Goal: Transaction & Acquisition: Book appointment/travel/reservation

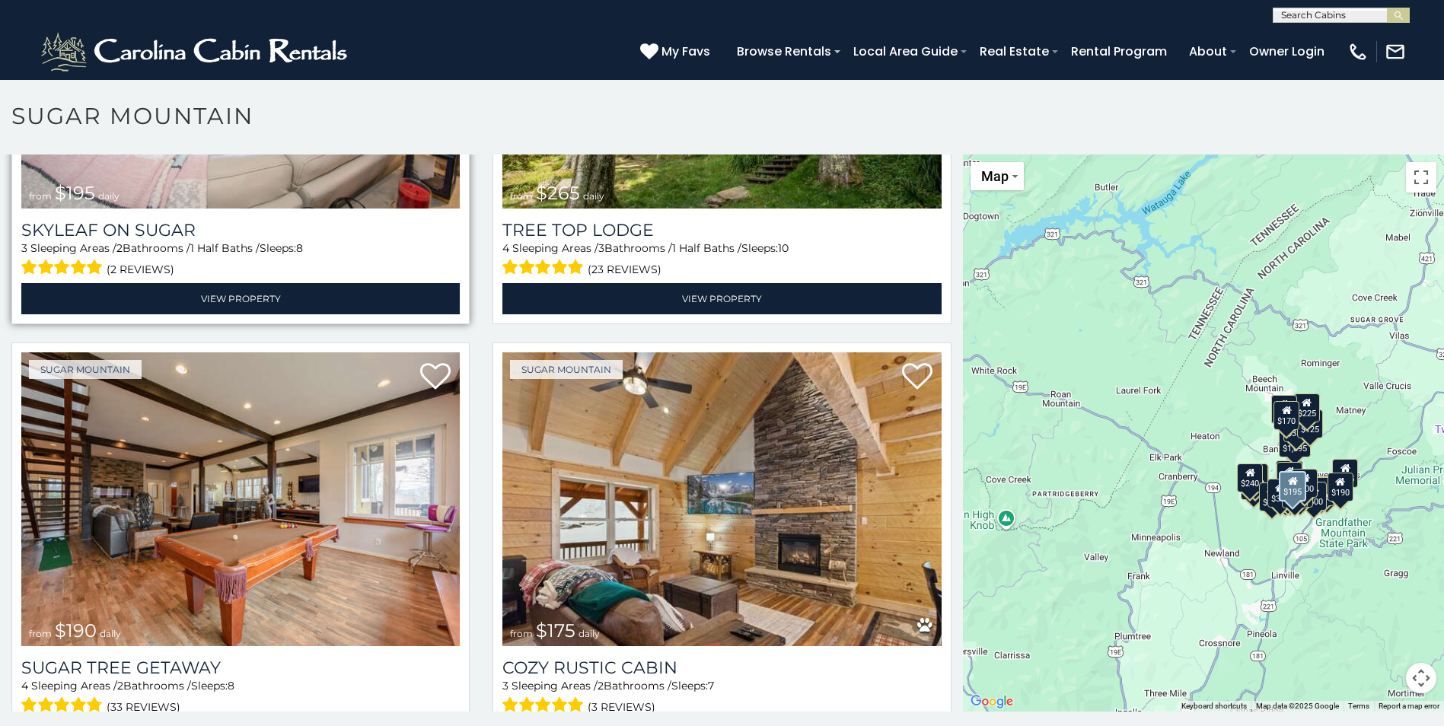
scroll to position [1599, 0]
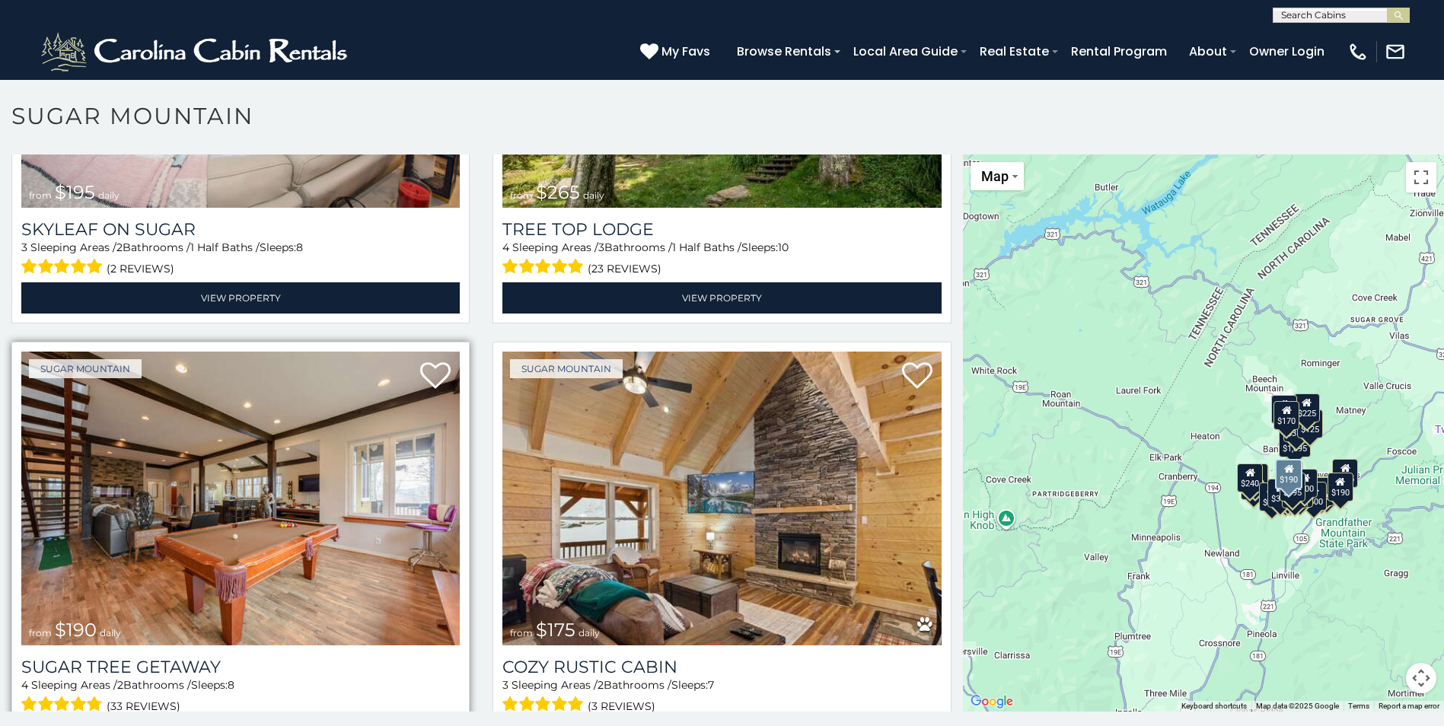
click at [277, 485] on img at bounding box center [240, 499] width 439 height 294
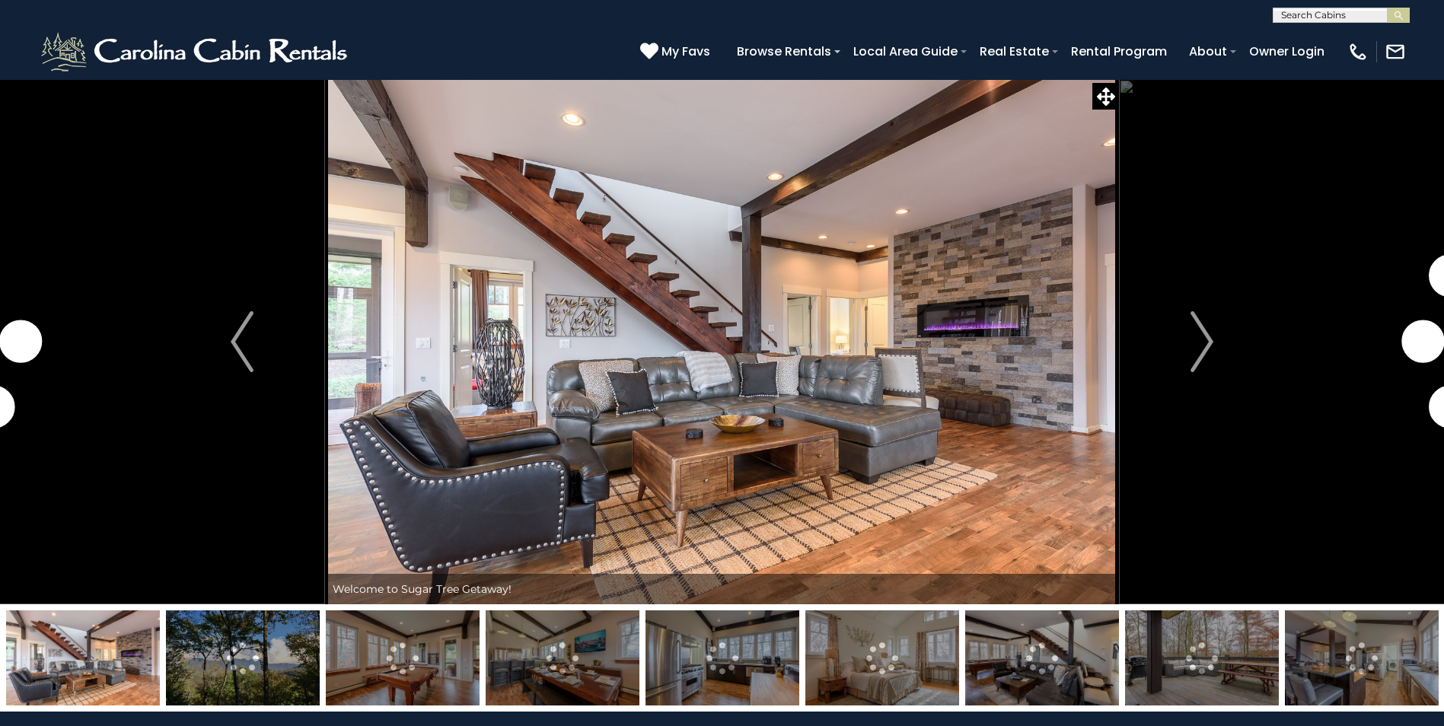
click at [131, 669] on img at bounding box center [83, 658] width 154 height 95
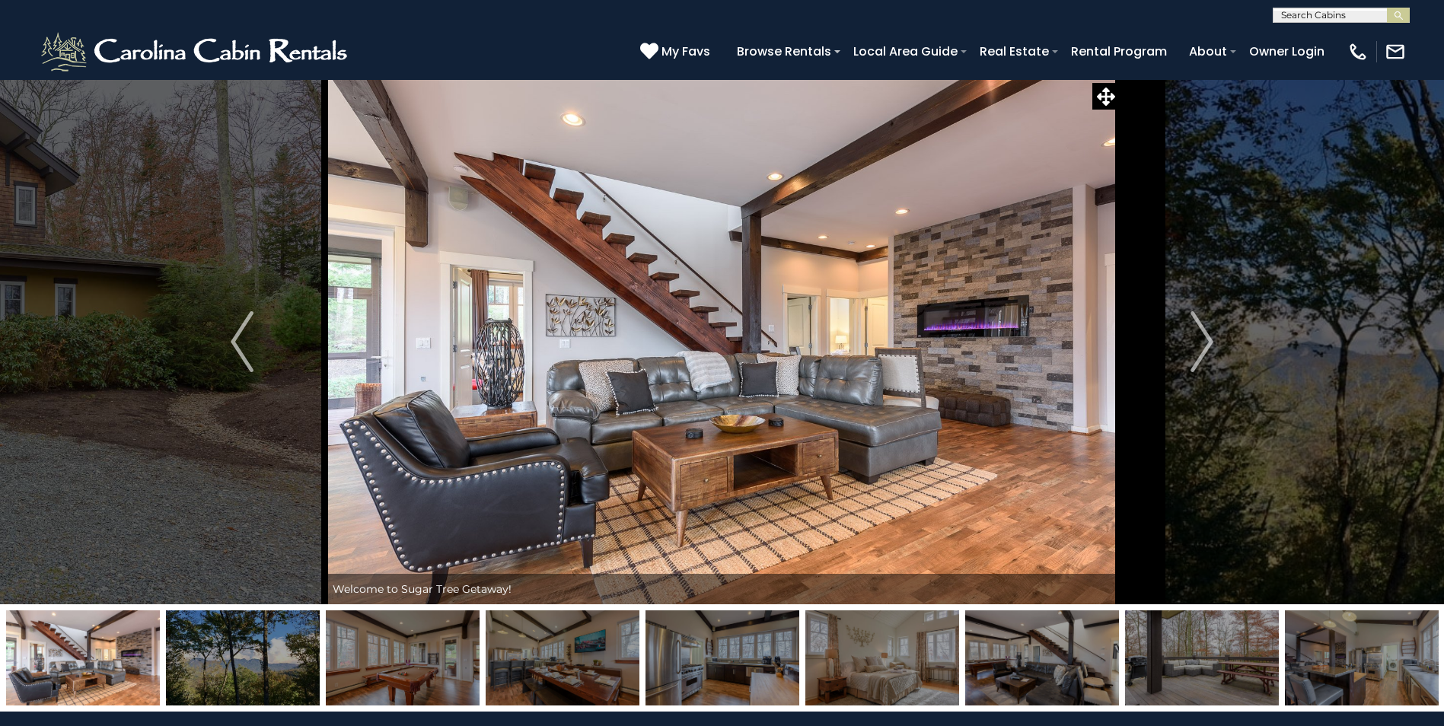
click at [110, 656] on img at bounding box center [83, 658] width 154 height 95
click at [1207, 340] on img "Next" at bounding box center [1202, 341] width 23 height 61
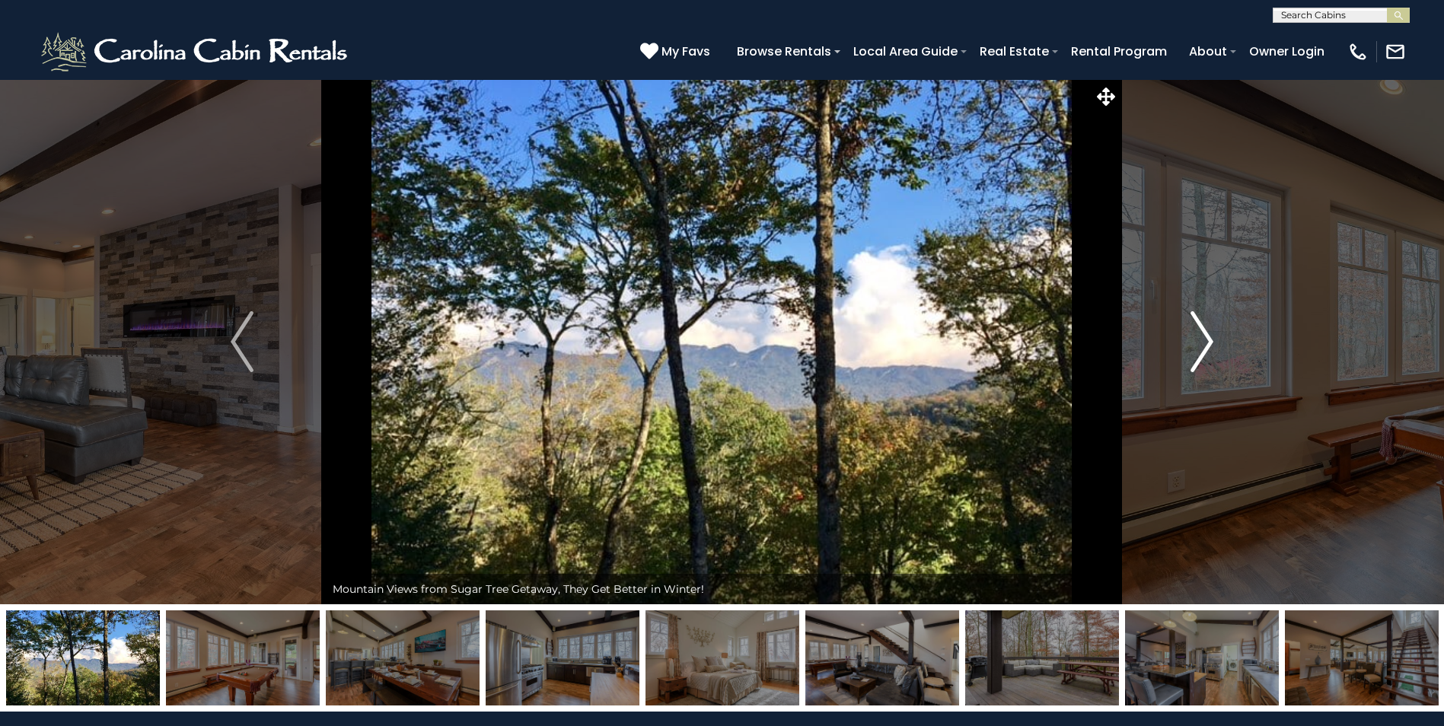
click at [1207, 340] on img "Next" at bounding box center [1202, 341] width 23 height 61
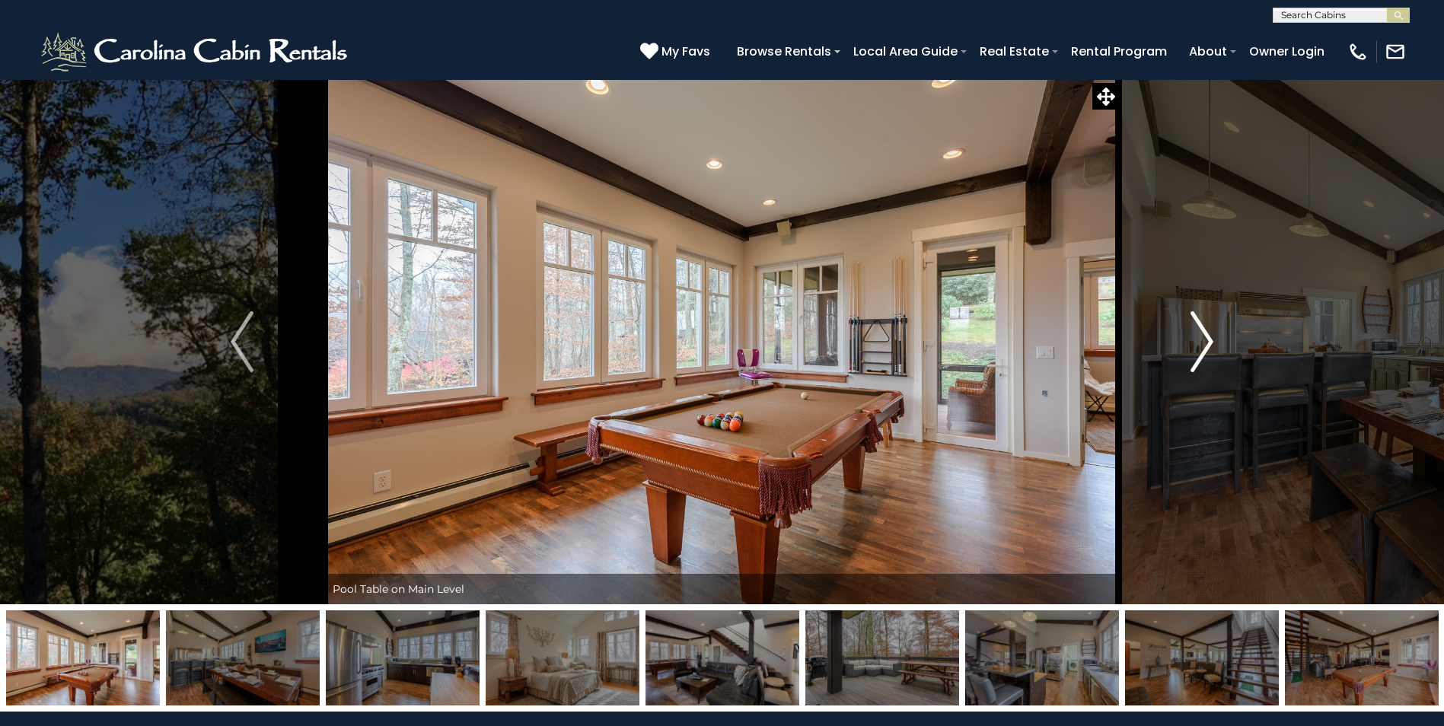
click at [1207, 340] on img "Next" at bounding box center [1202, 341] width 23 height 61
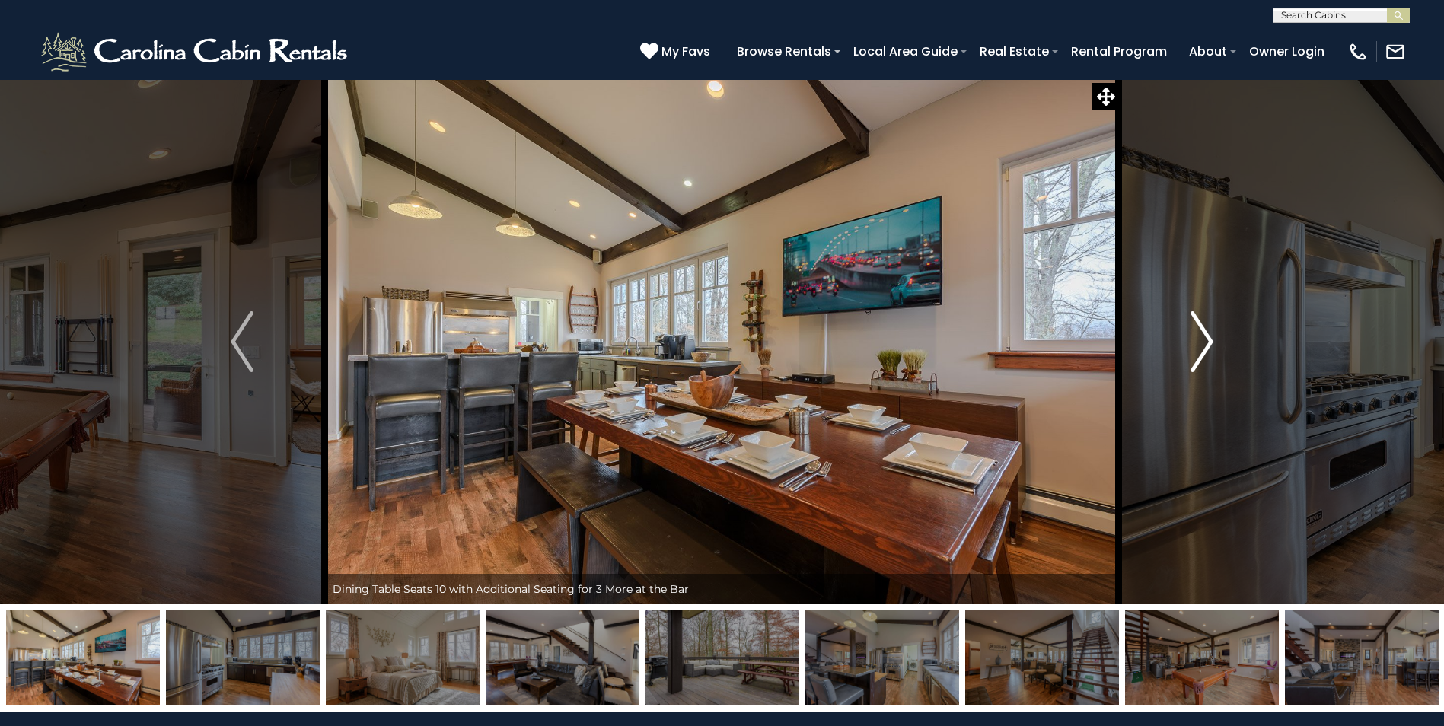
click at [1207, 340] on img "Next" at bounding box center [1202, 341] width 23 height 61
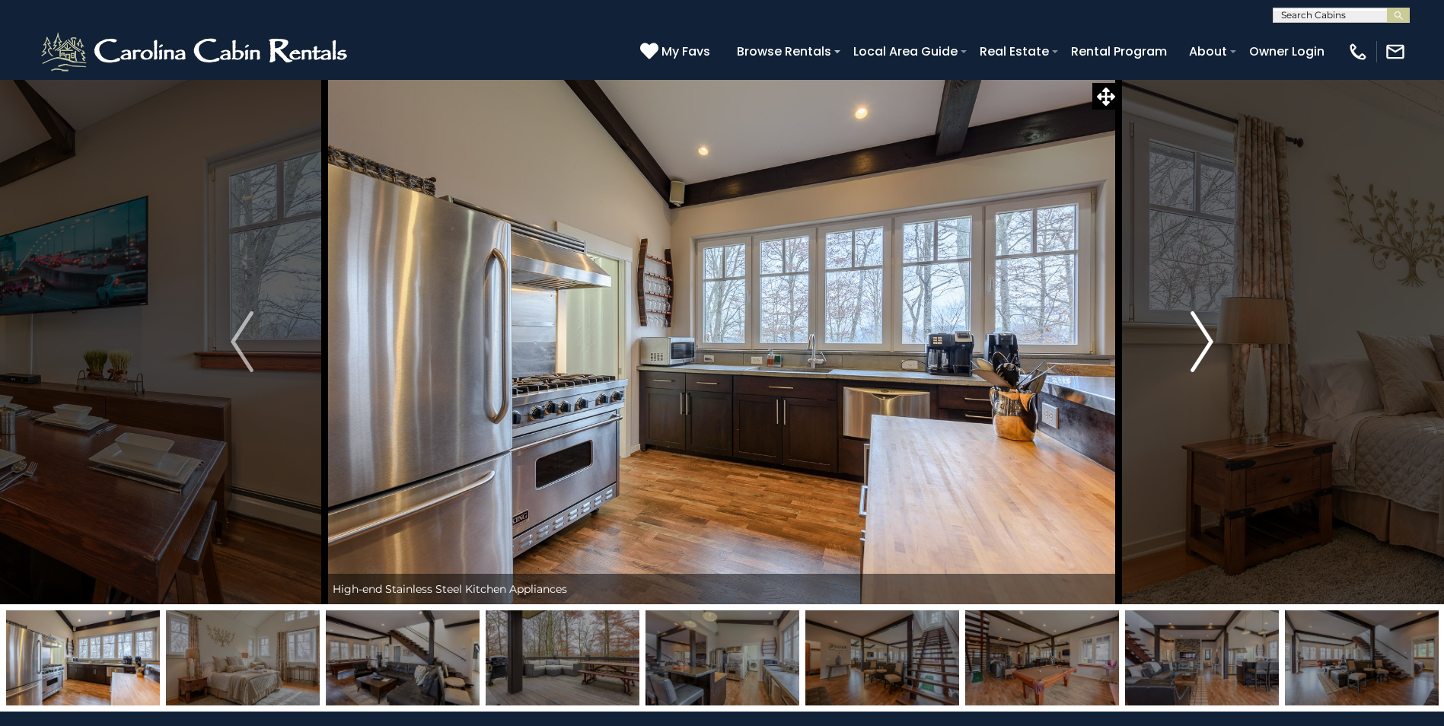
click at [1207, 340] on img "Next" at bounding box center [1202, 341] width 23 height 61
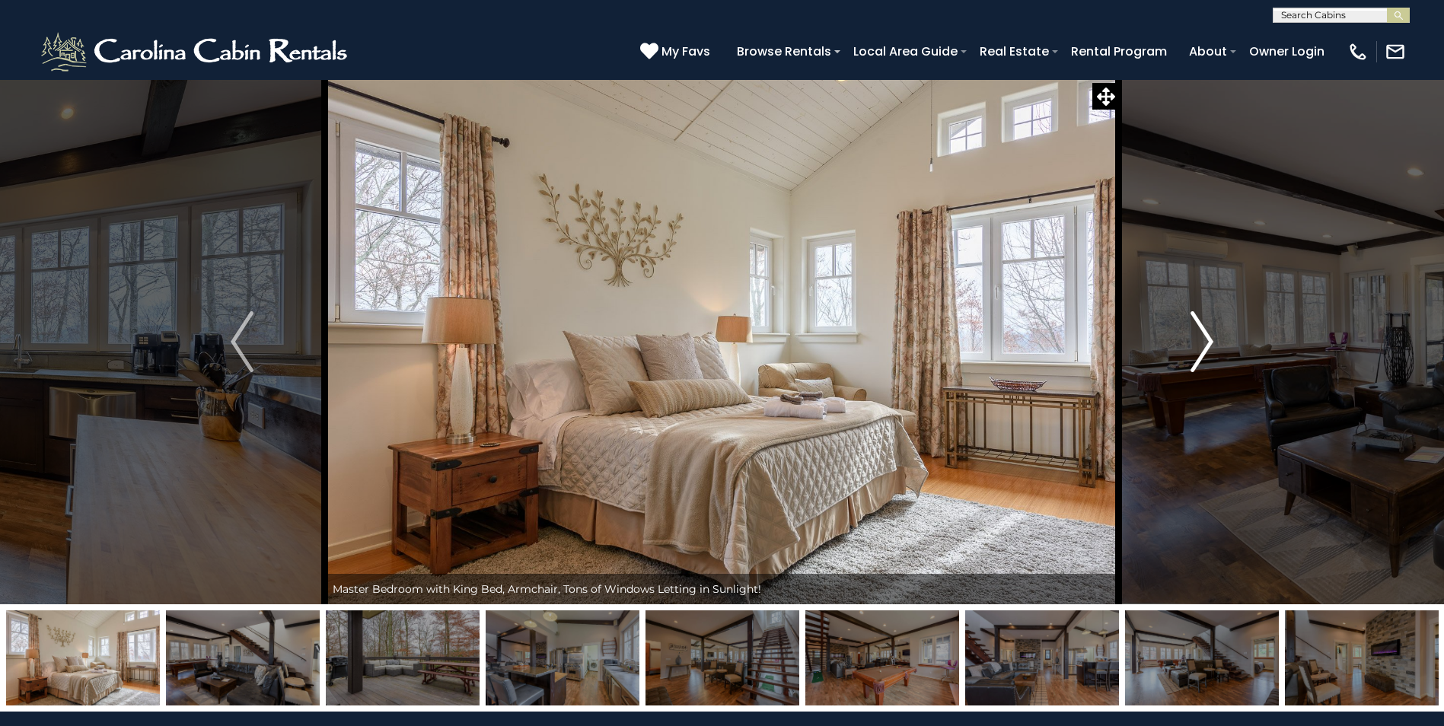
click at [1207, 340] on img "Next" at bounding box center [1202, 341] width 23 height 61
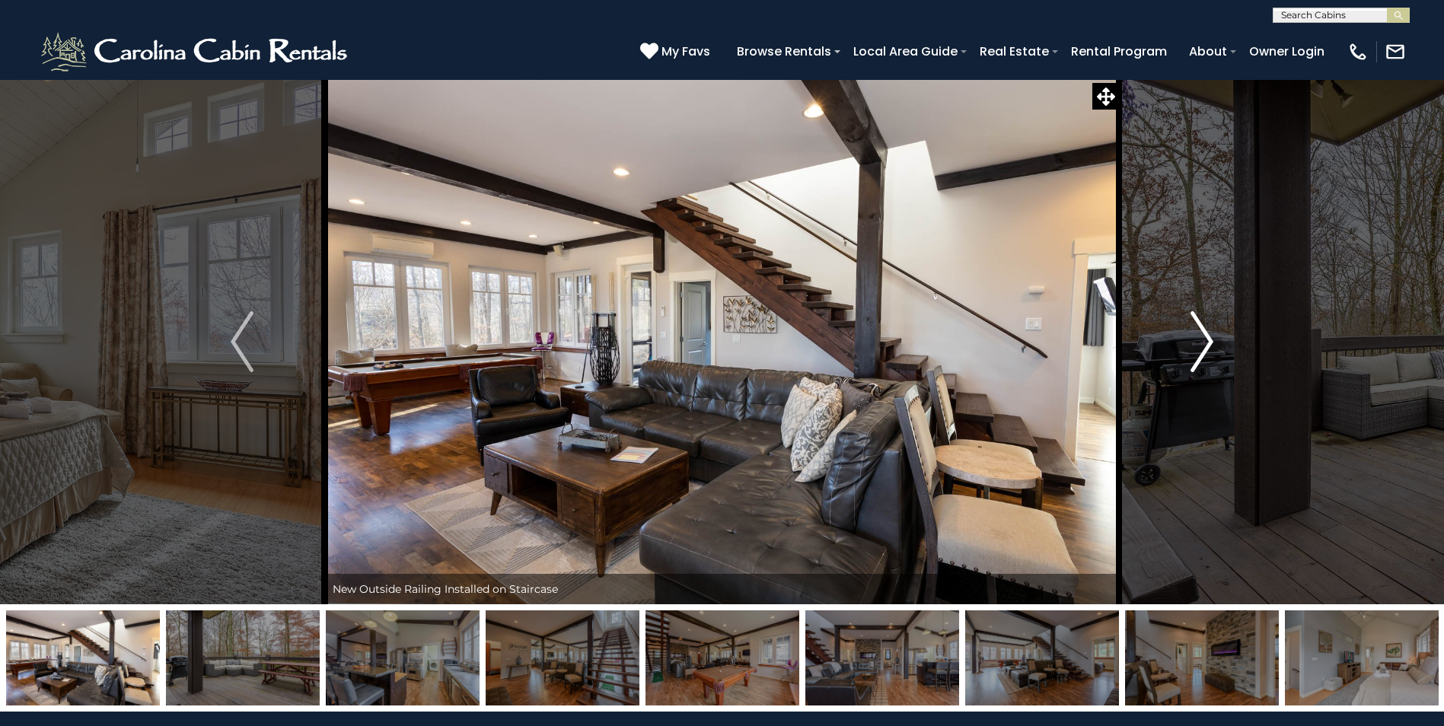
click at [1207, 340] on img "Next" at bounding box center [1202, 341] width 23 height 61
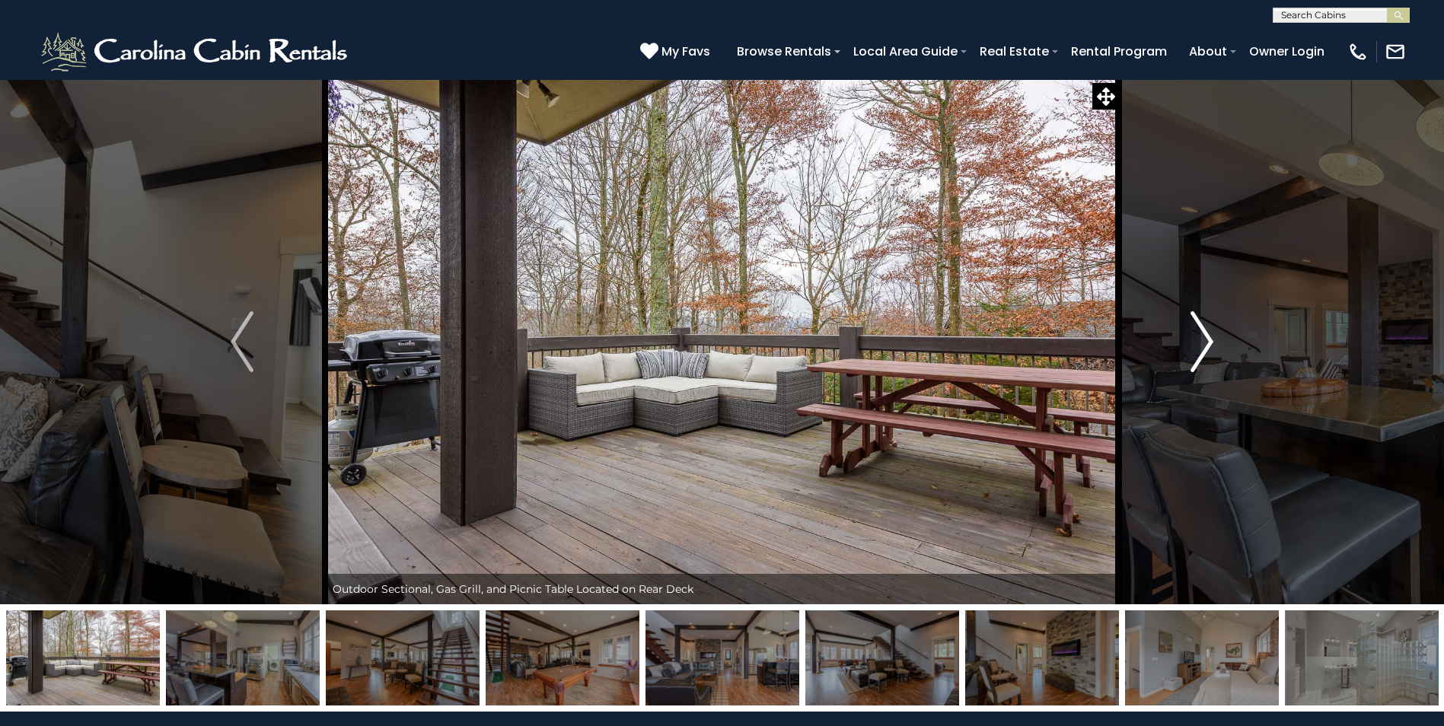
click at [1207, 340] on img "Next" at bounding box center [1202, 341] width 23 height 61
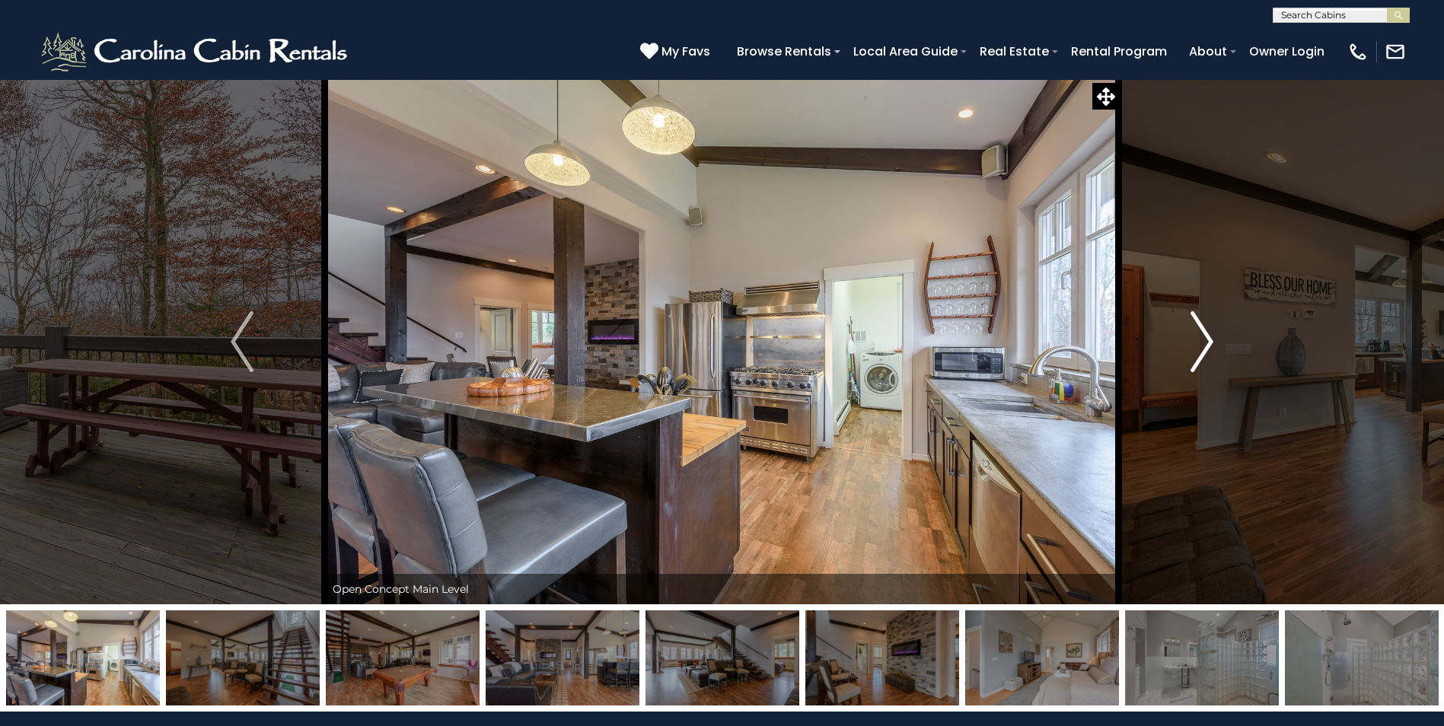
click at [1207, 340] on img "Next" at bounding box center [1202, 341] width 23 height 61
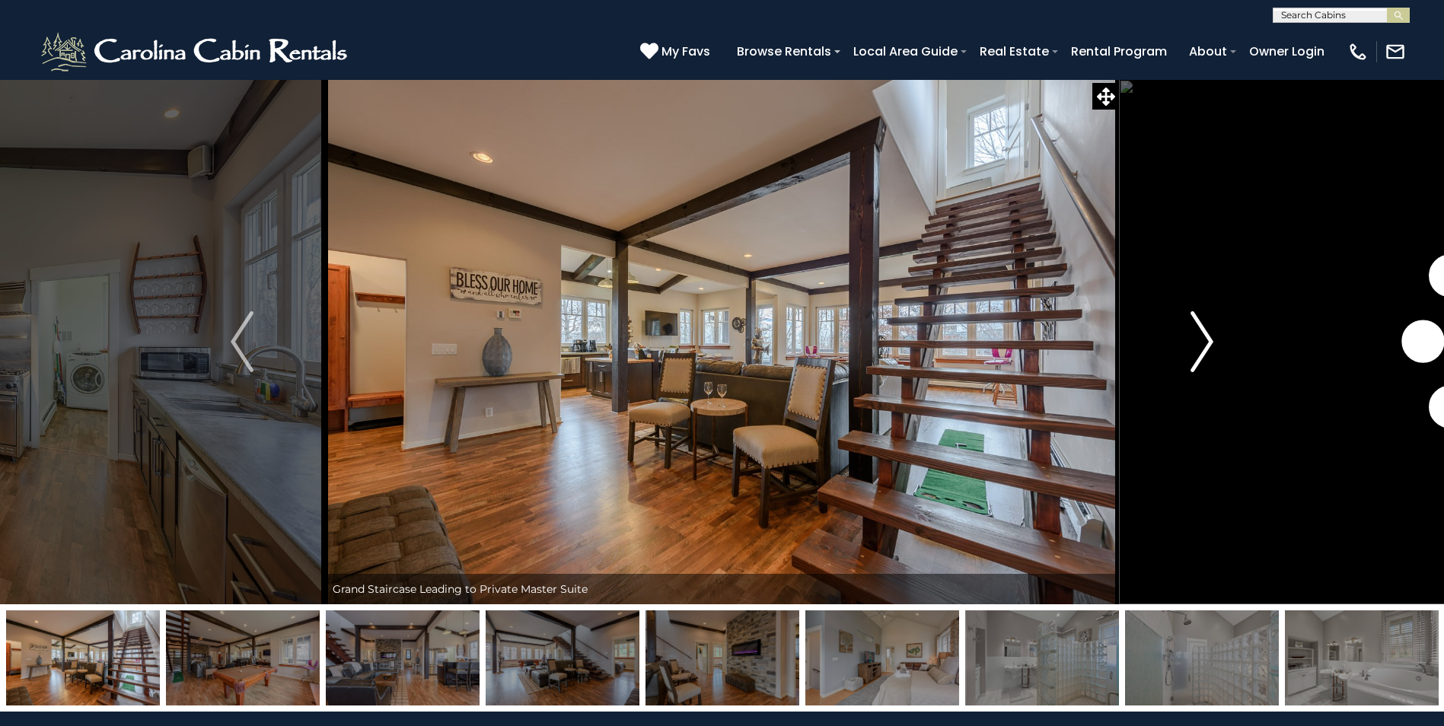
click at [1207, 340] on img "Next" at bounding box center [1202, 341] width 23 height 61
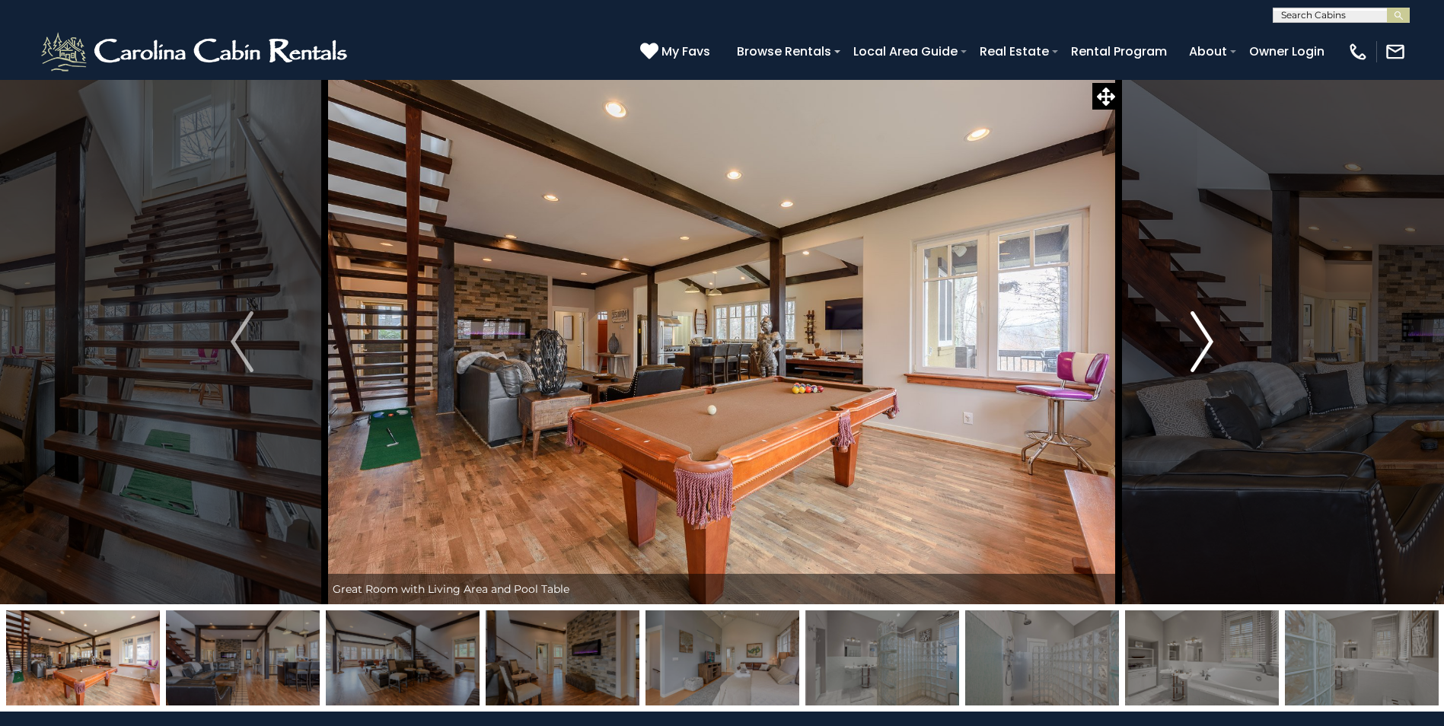
click at [1207, 340] on img "Next" at bounding box center [1202, 341] width 23 height 61
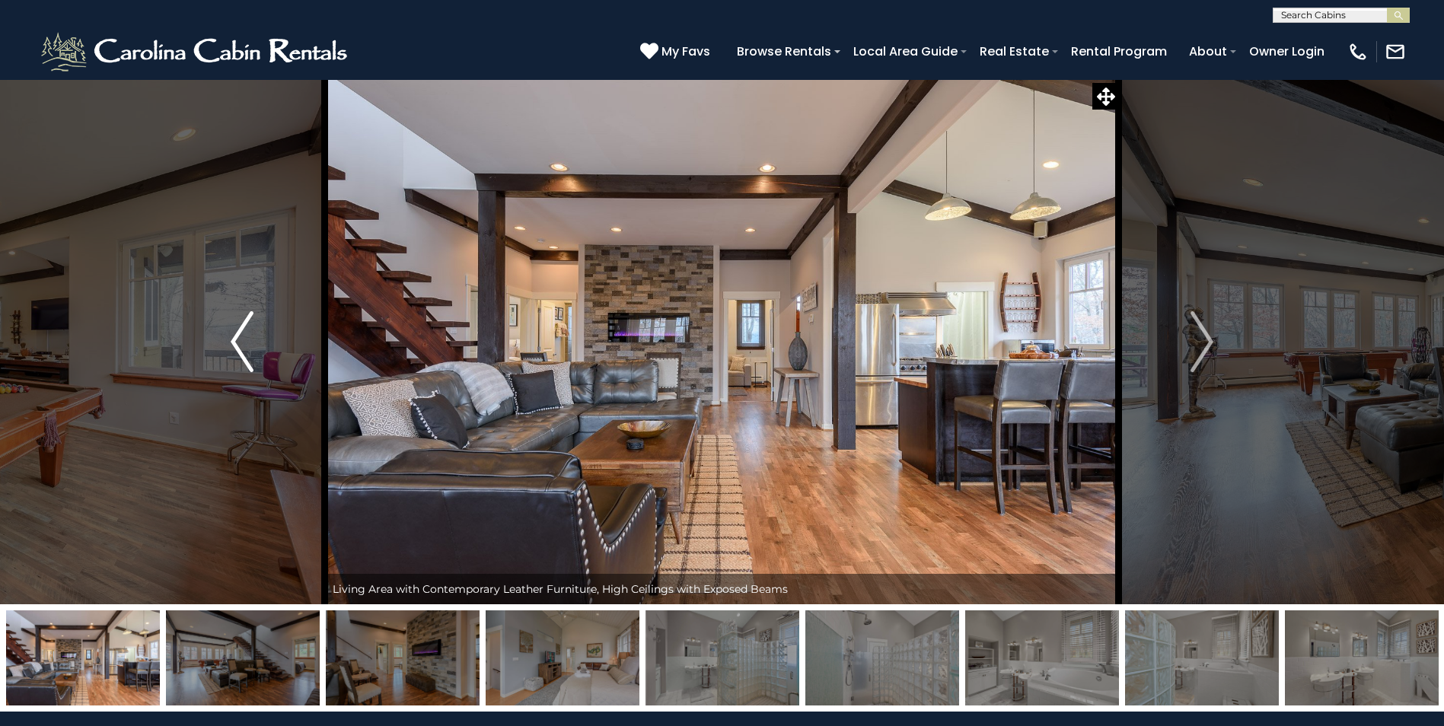
click at [257, 350] on button "Previous" at bounding box center [242, 341] width 166 height 525
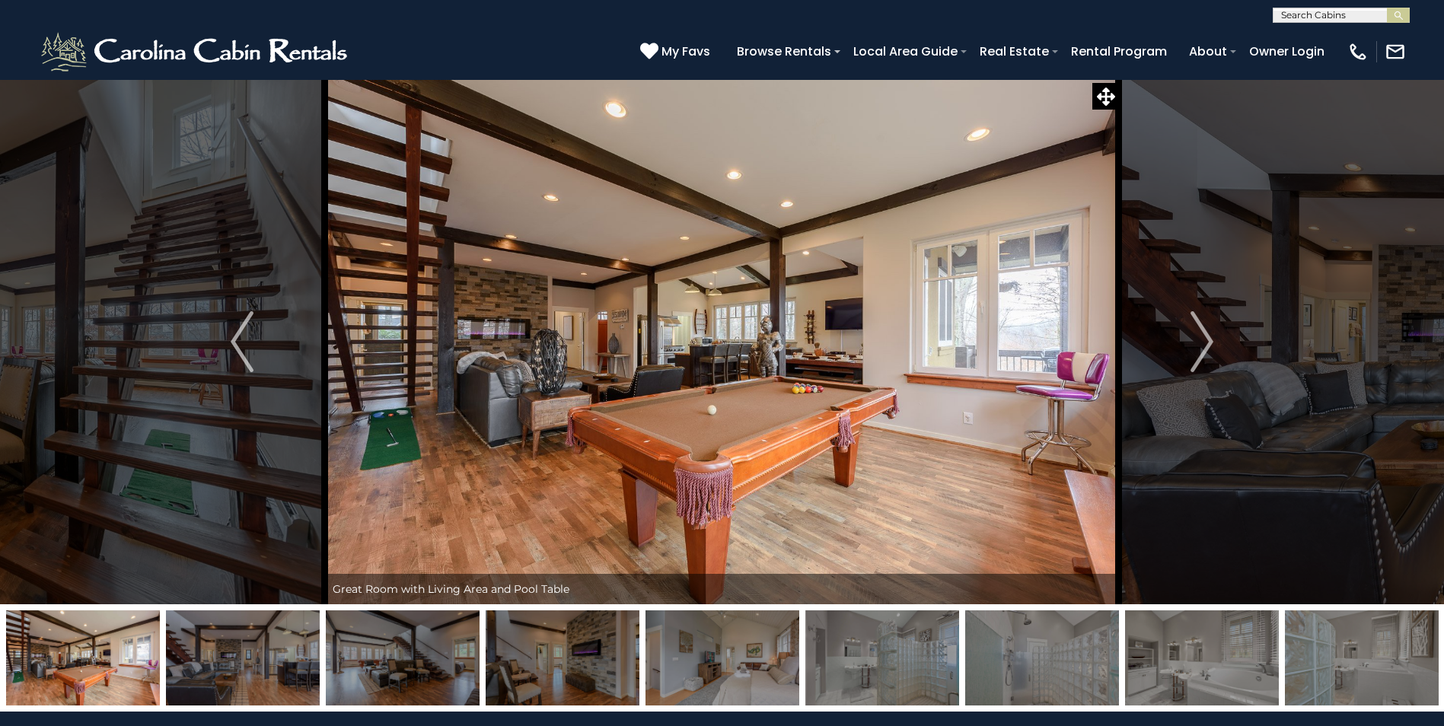
click at [780, 349] on img at bounding box center [722, 341] width 794 height 525
click at [1222, 344] on button "Next" at bounding box center [1202, 341] width 166 height 525
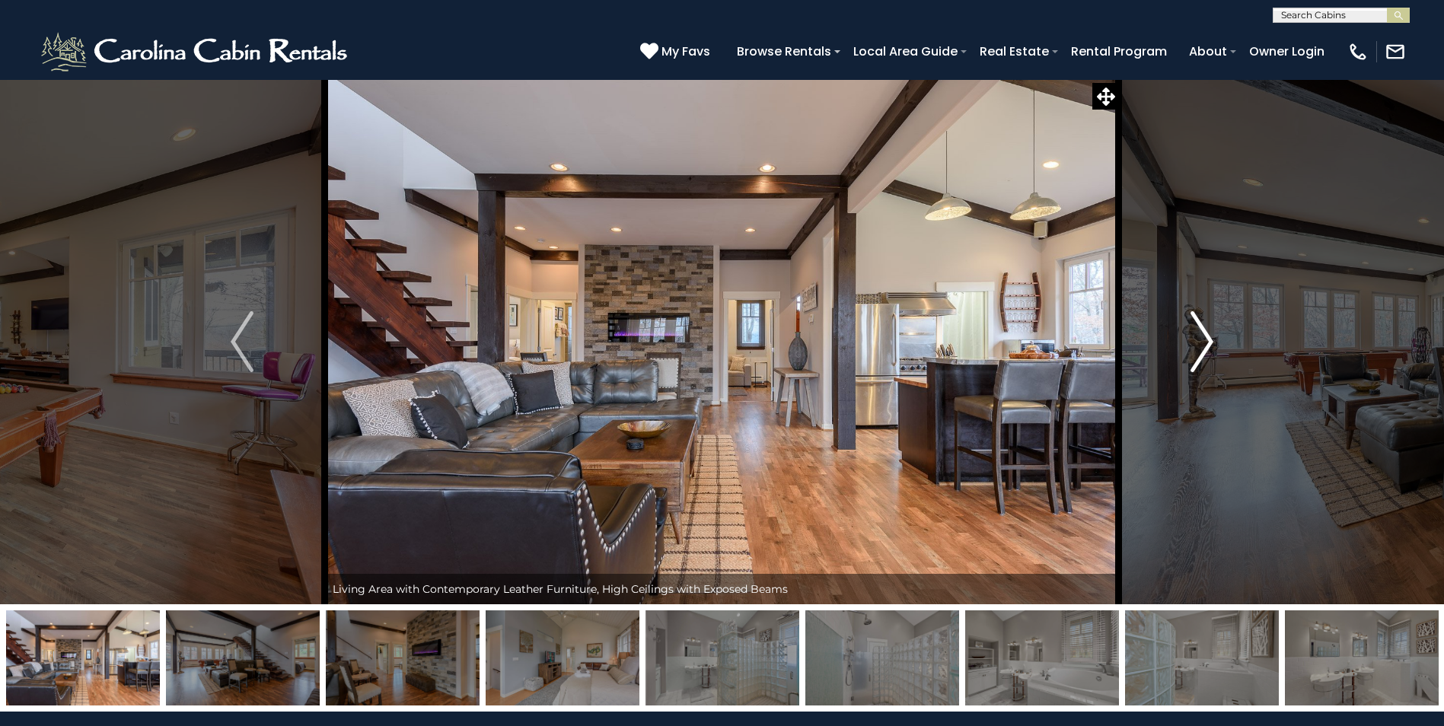
click at [1222, 344] on button "Next" at bounding box center [1202, 341] width 166 height 525
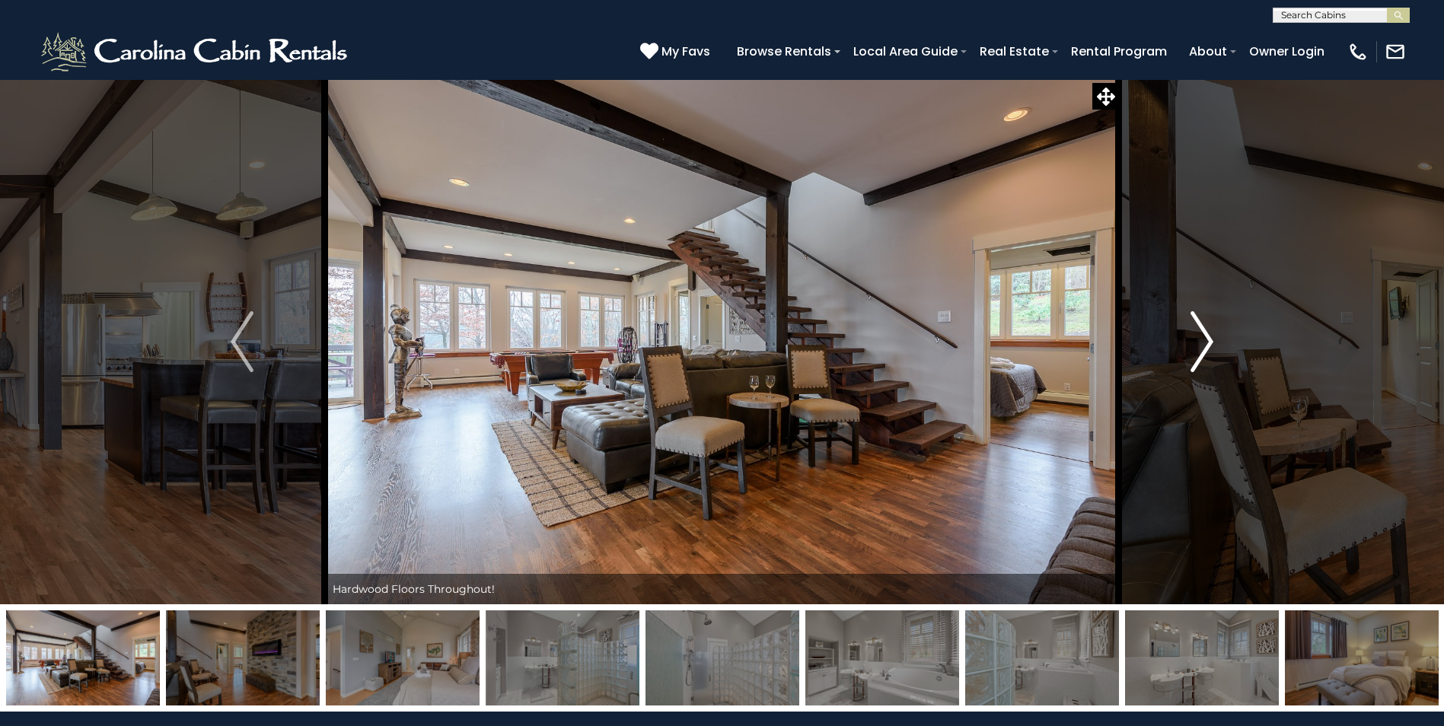
click at [1222, 344] on button "Next" at bounding box center [1202, 341] width 166 height 525
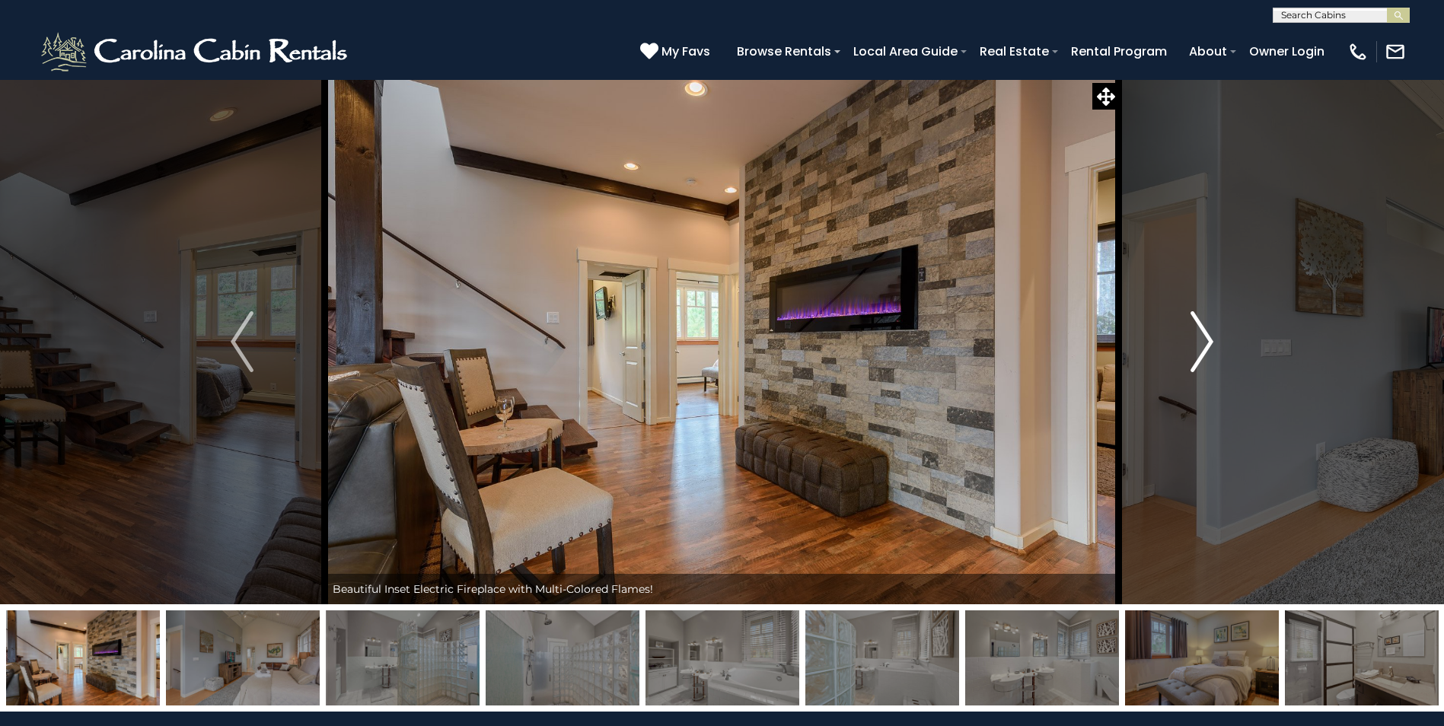
click at [1222, 344] on button "Next" at bounding box center [1202, 341] width 166 height 525
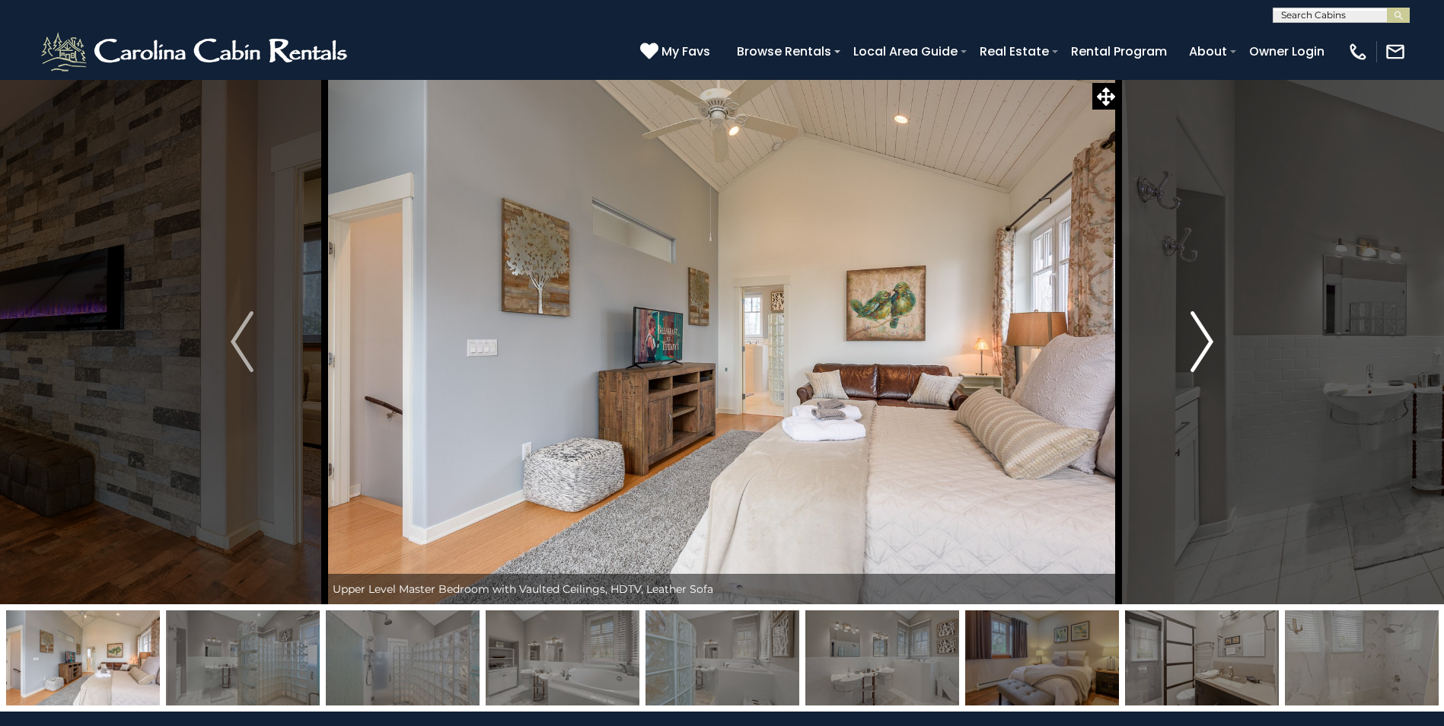
click at [1222, 344] on button "Next" at bounding box center [1202, 341] width 166 height 525
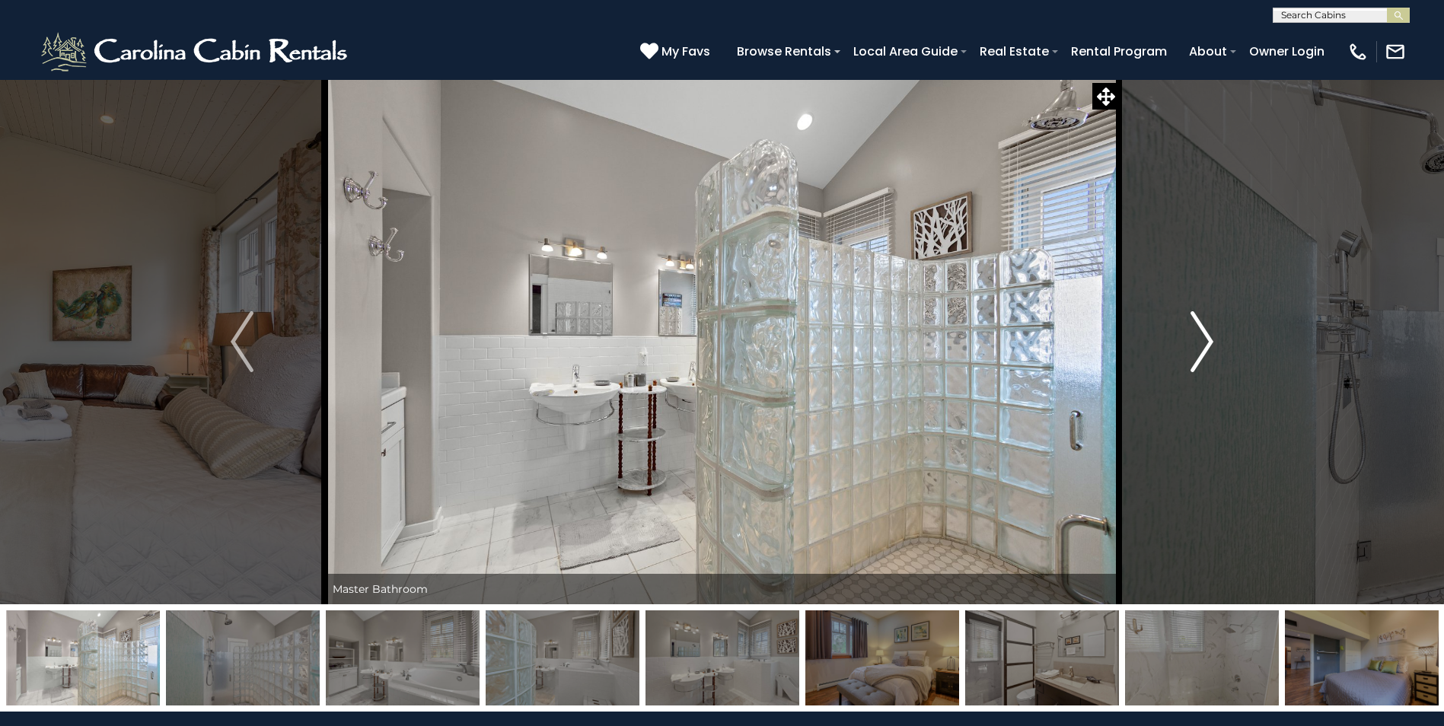
click at [1222, 344] on button "Next" at bounding box center [1202, 341] width 166 height 525
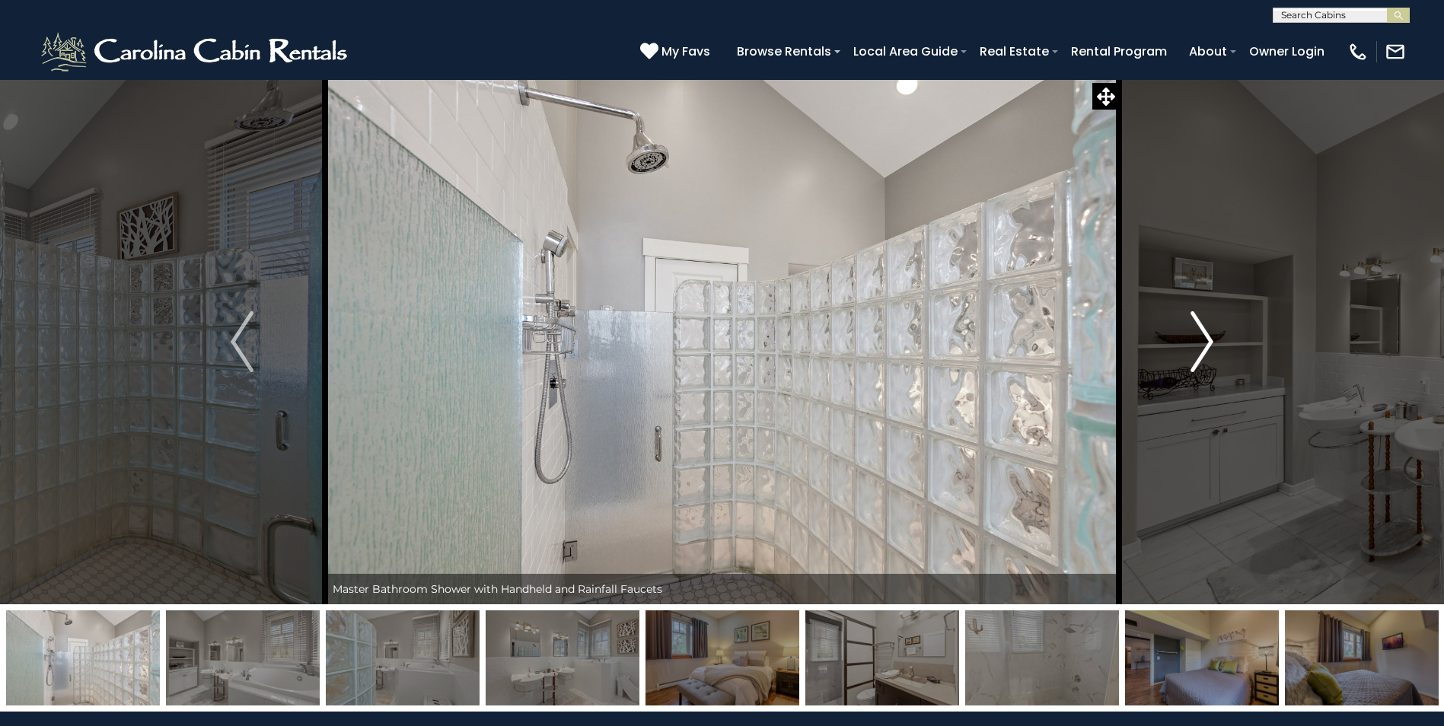
click at [1222, 344] on button "Next" at bounding box center [1202, 341] width 166 height 525
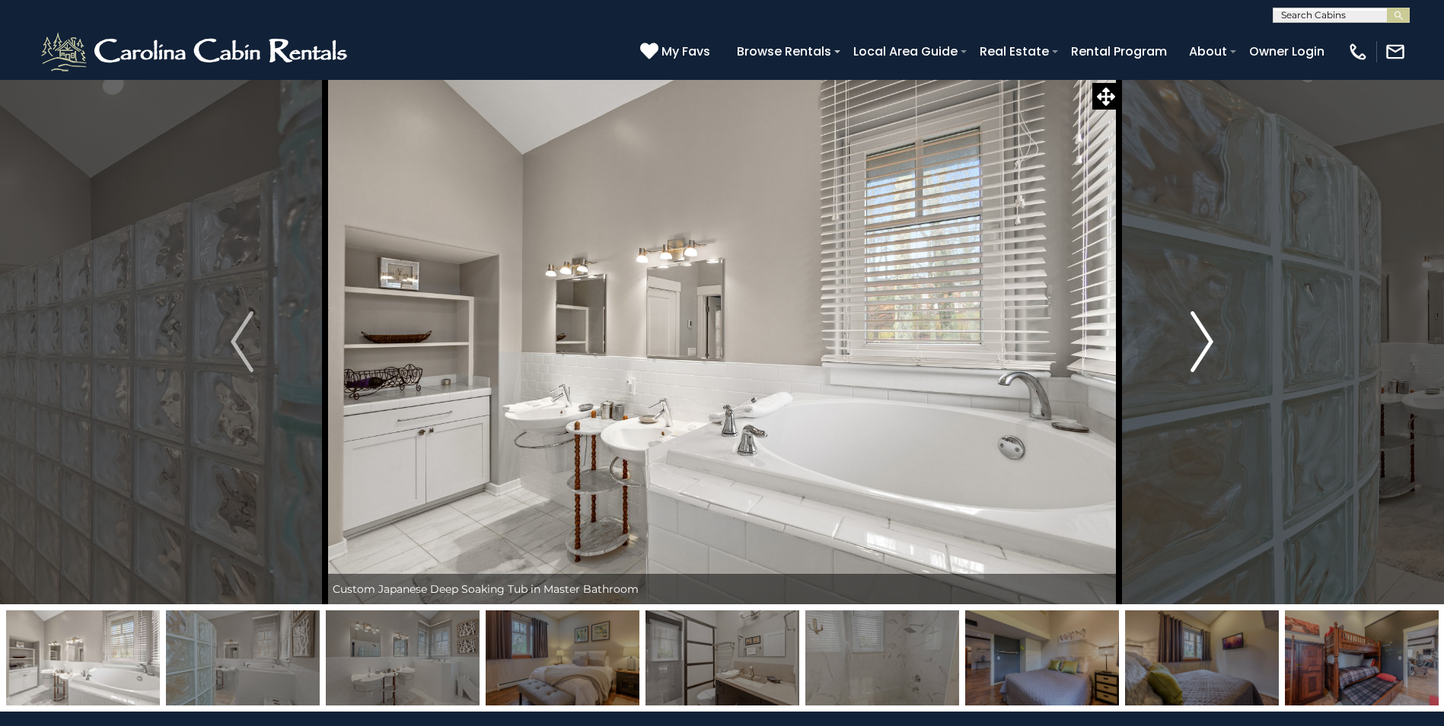
click at [1221, 344] on button "Next" at bounding box center [1202, 341] width 166 height 525
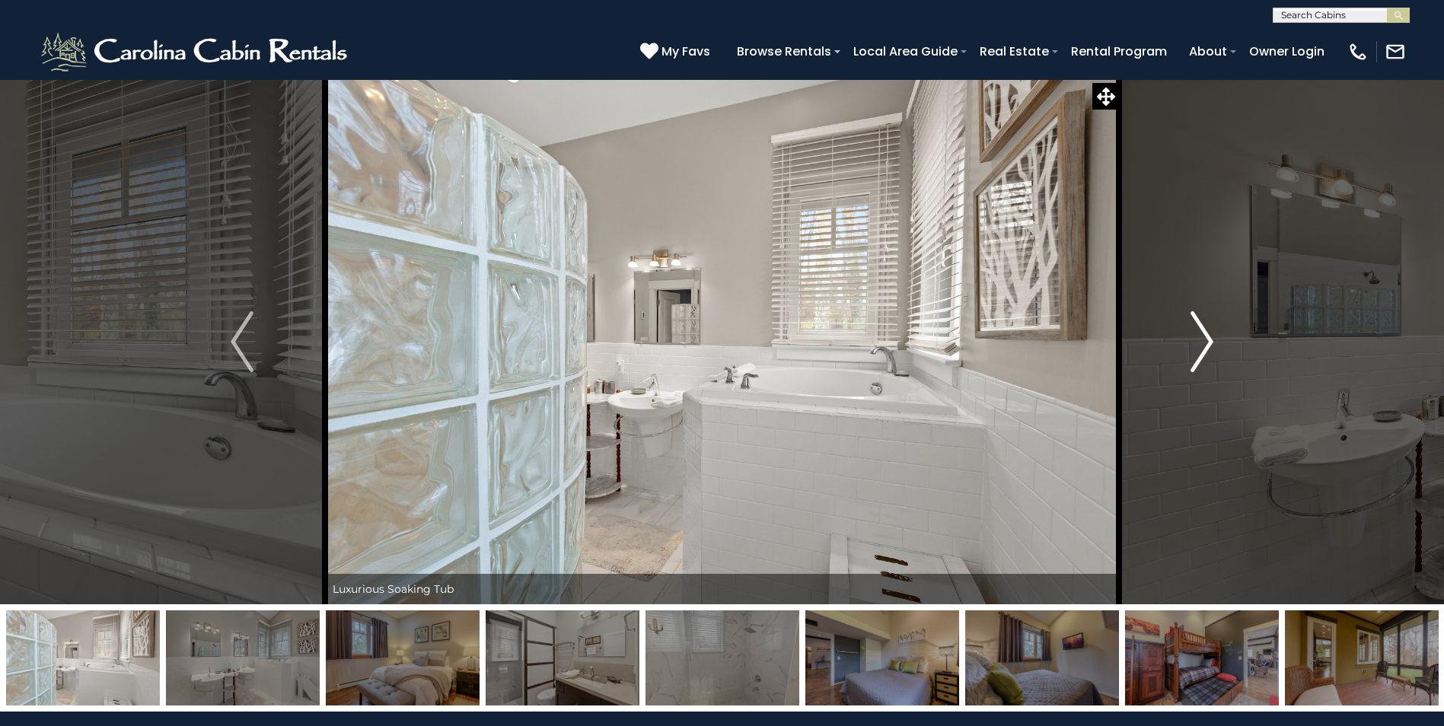
click at [1221, 344] on button "Next" at bounding box center [1202, 341] width 166 height 525
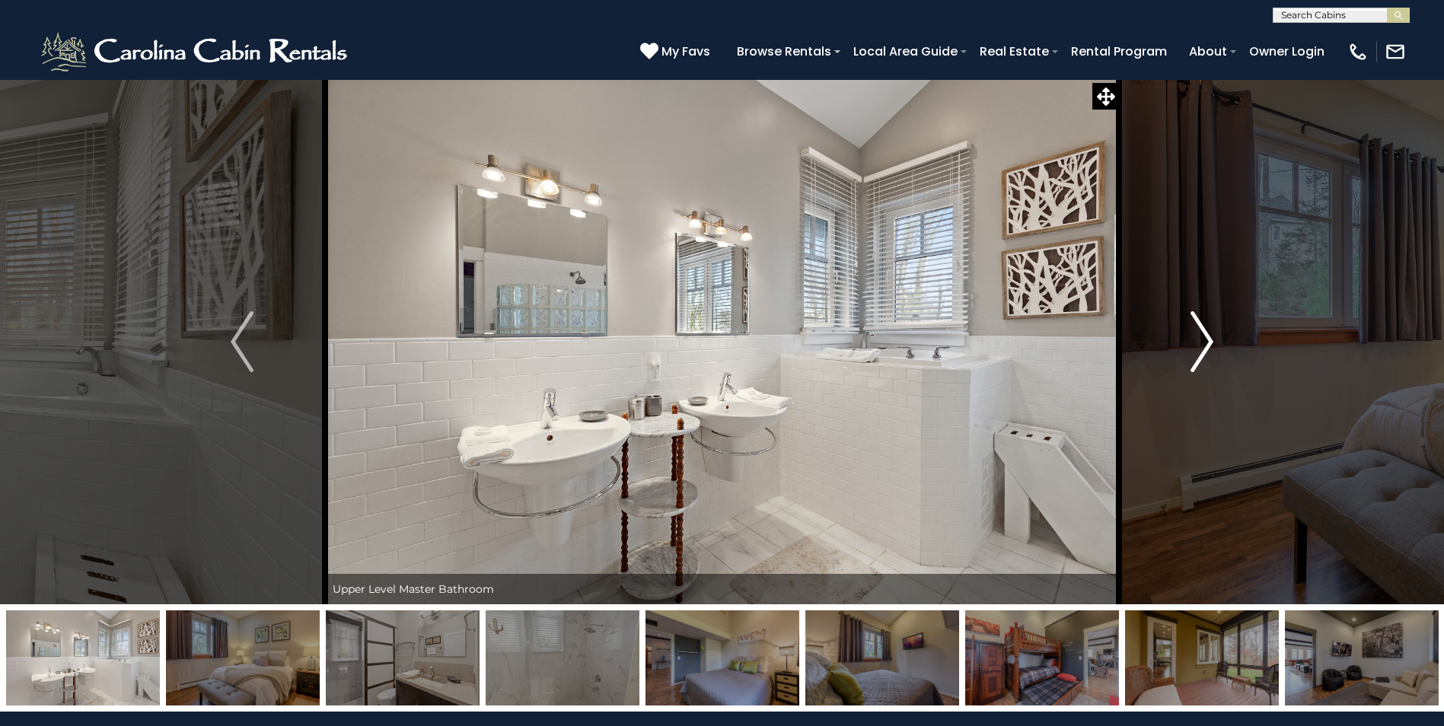
click at [1221, 344] on button "Next" at bounding box center [1202, 341] width 166 height 525
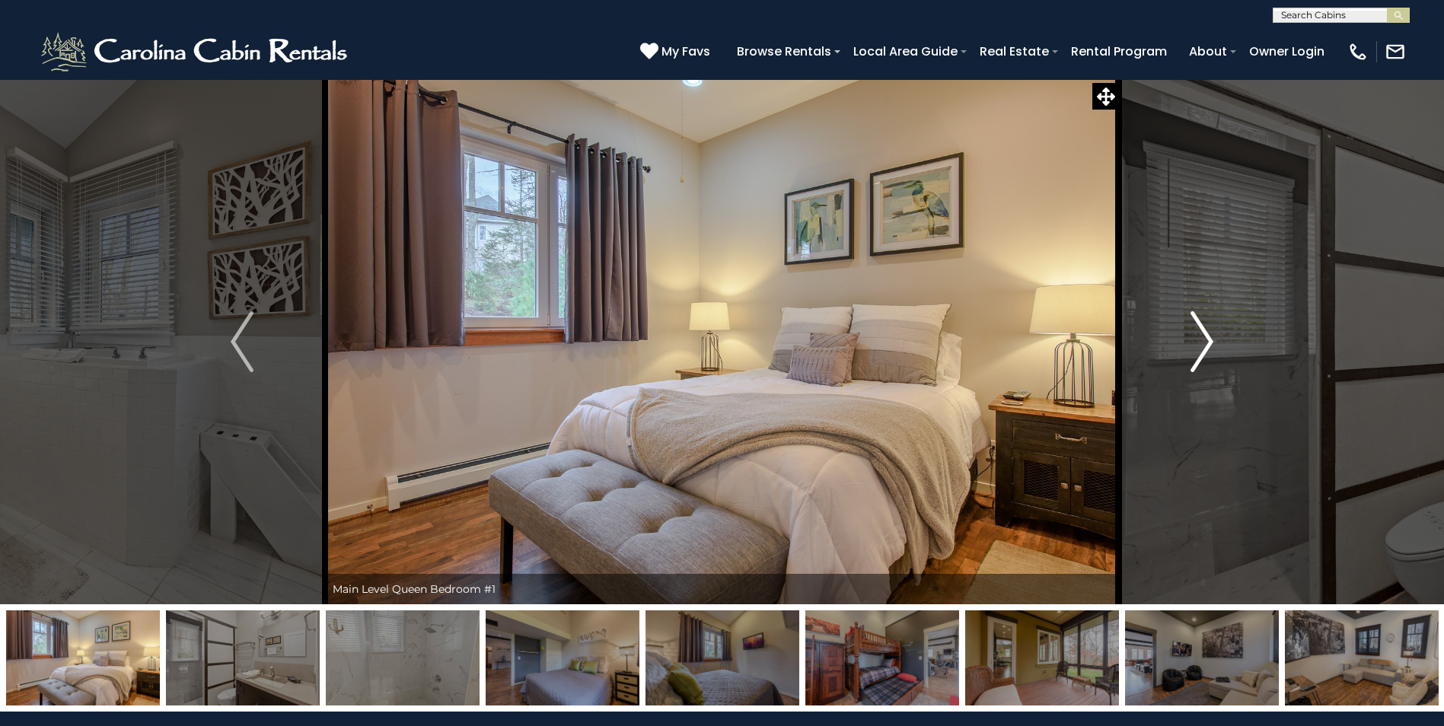
click at [1221, 344] on button "Next" at bounding box center [1202, 341] width 166 height 525
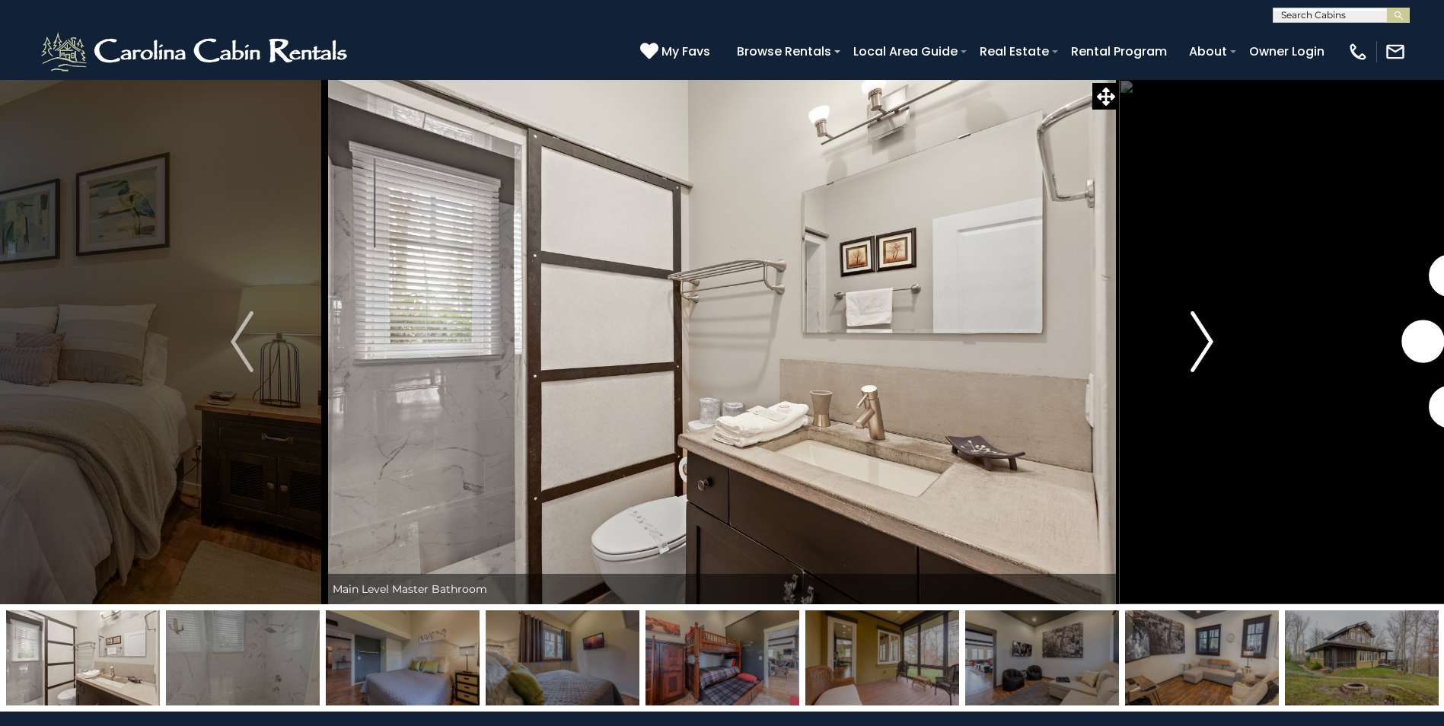
click at [1221, 344] on button "Next" at bounding box center [1202, 341] width 166 height 525
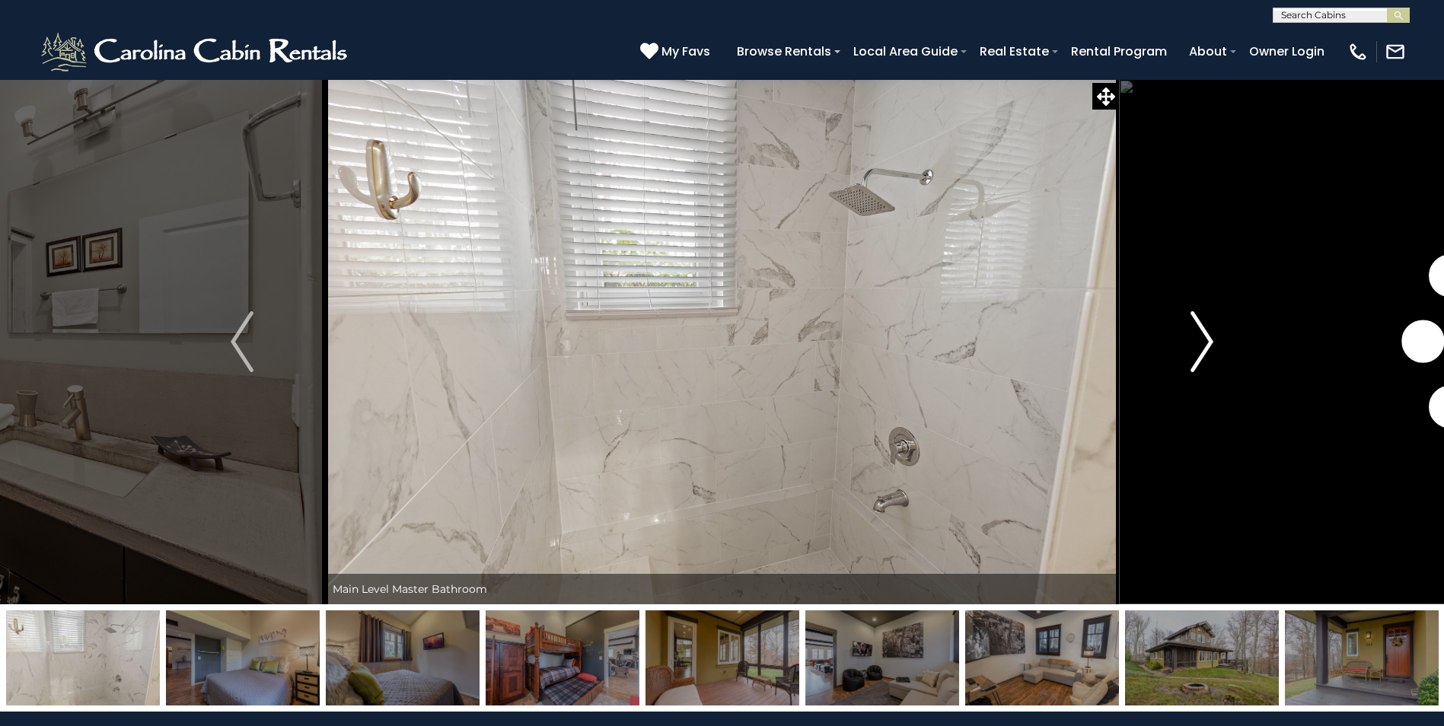
click at [1221, 344] on button "Next" at bounding box center [1202, 341] width 166 height 525
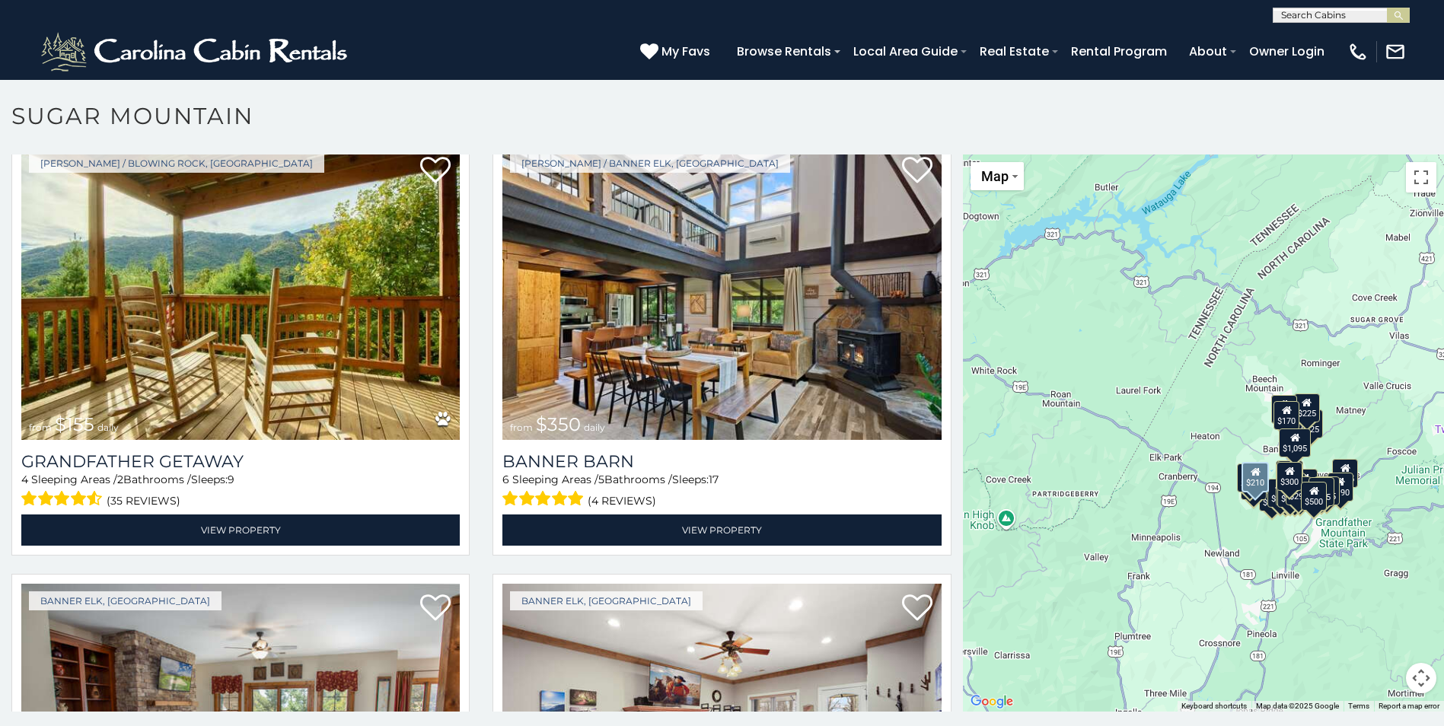
scroll to position [4873, 0]
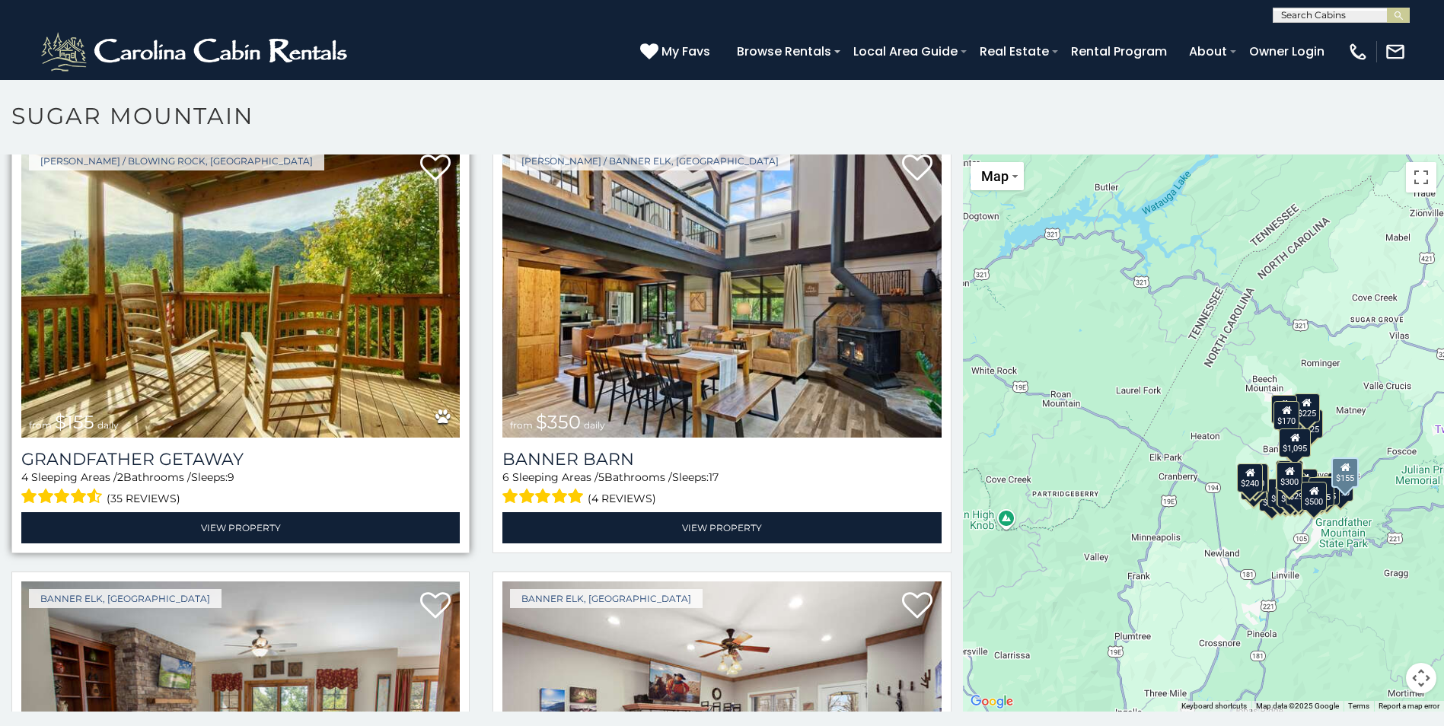
click at [262, 273] on img at bounding box center [240, 291] width 439 height 294
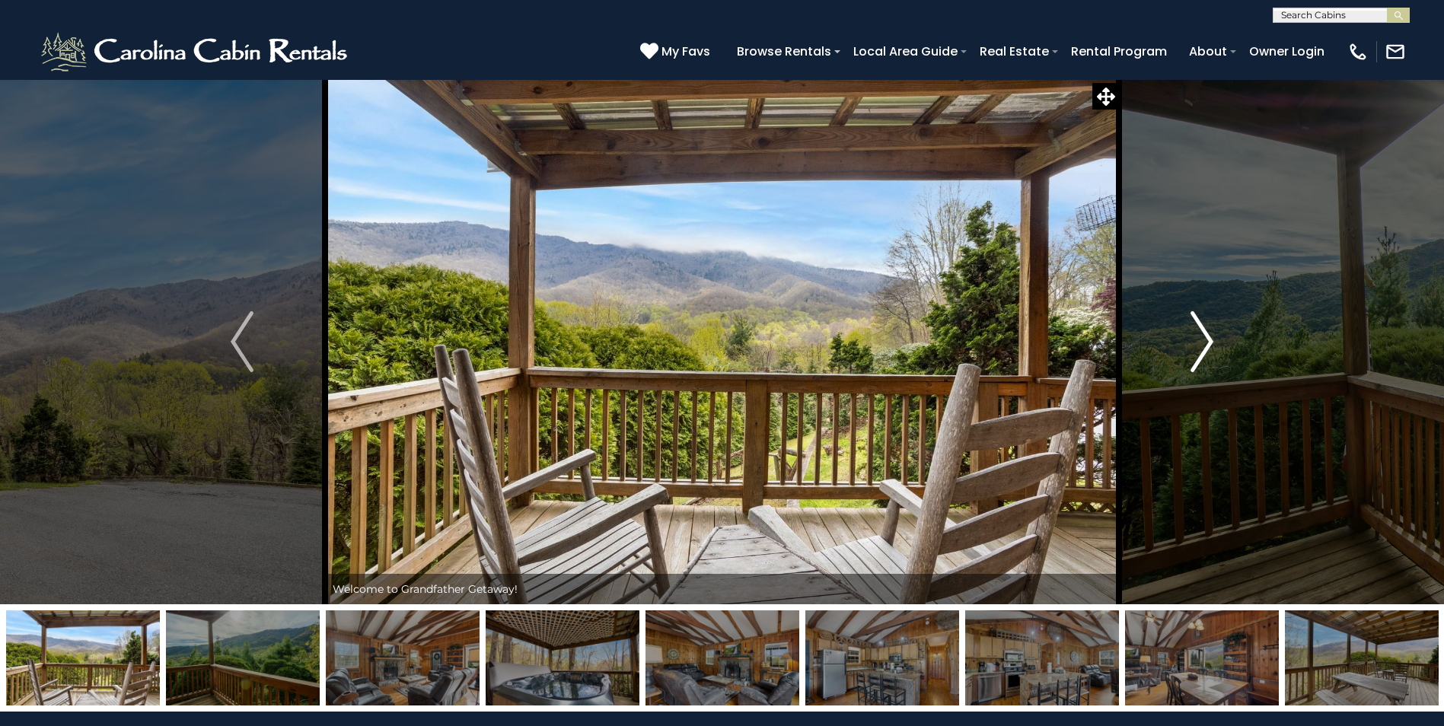
click at [1214, 346] on button "Next" at bounding box center [1202, 341] width 166 height 525
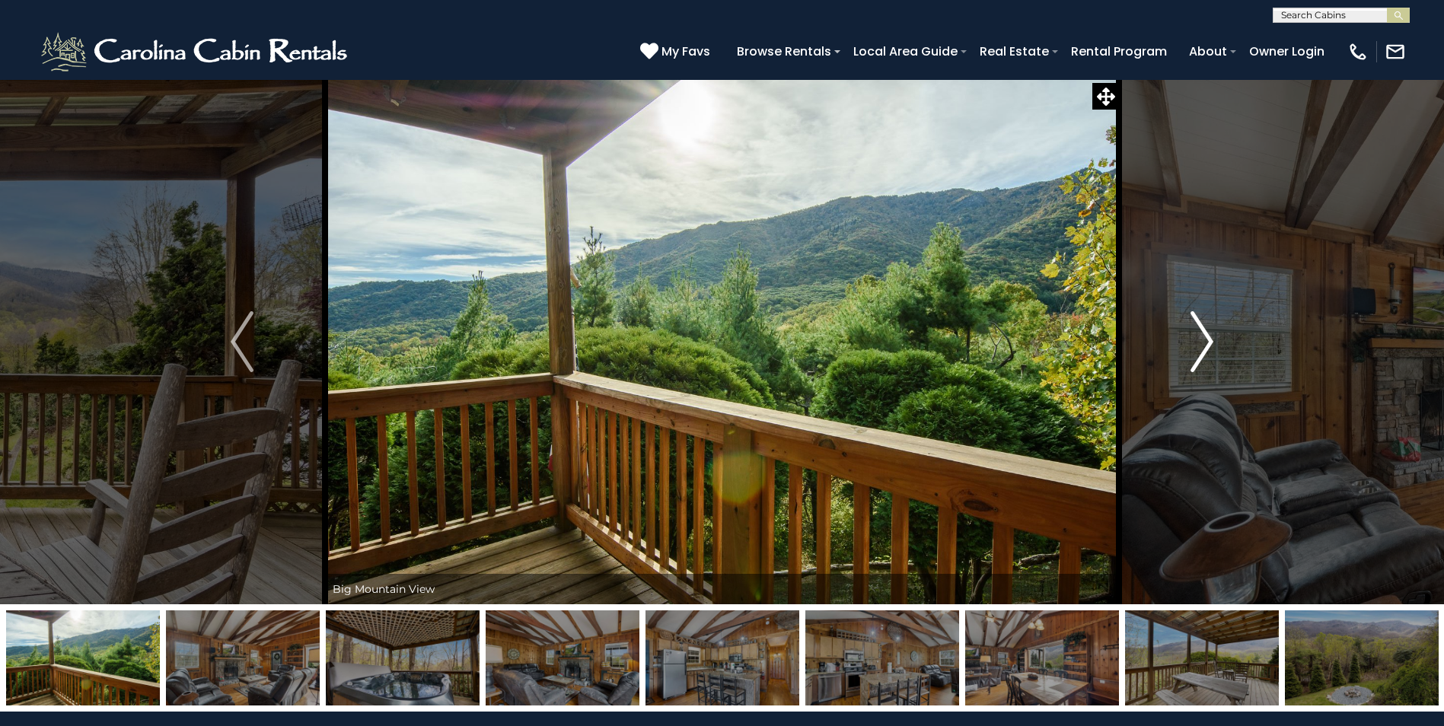
click at [1213, 349] on img "Next" at bounding box center [1202, 341] width 23 height 61
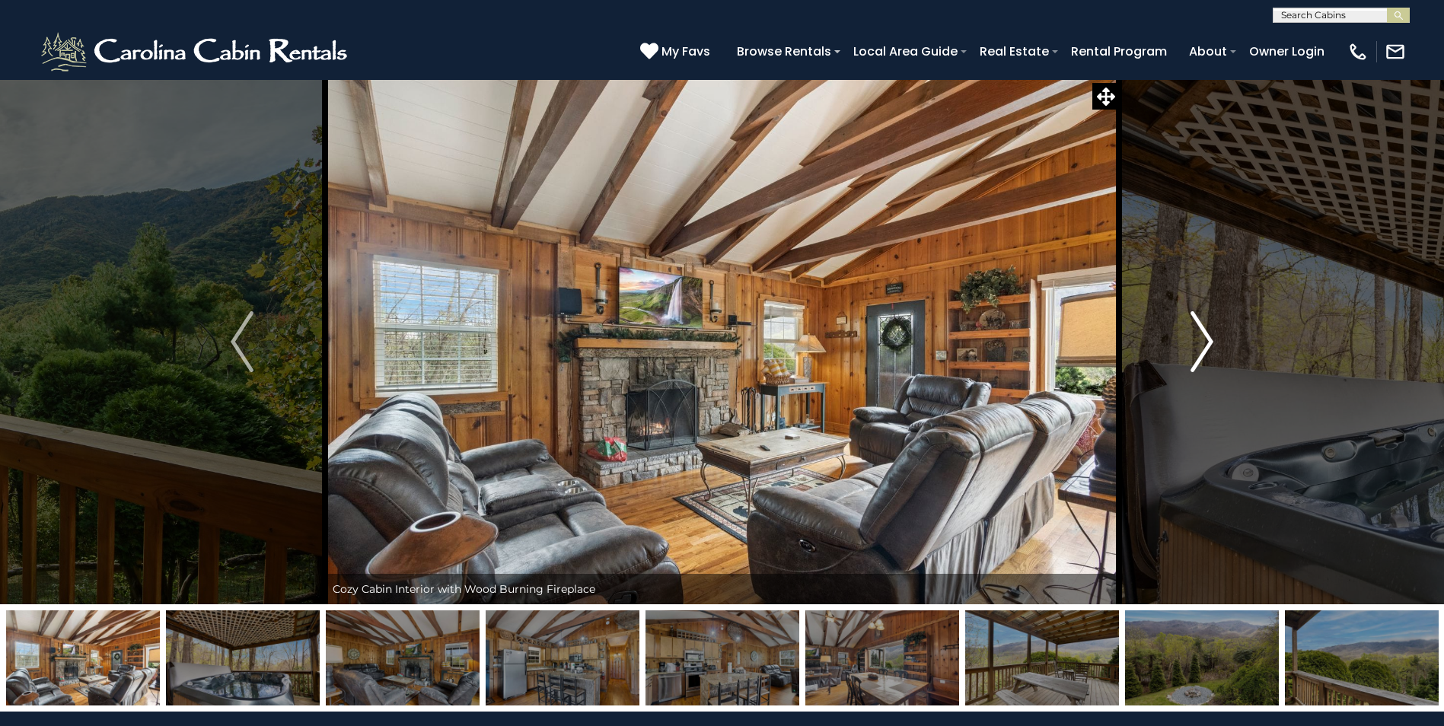
click at [1213, 350] on img "Next" at bounding box center [1202, 341] width 23 height 61
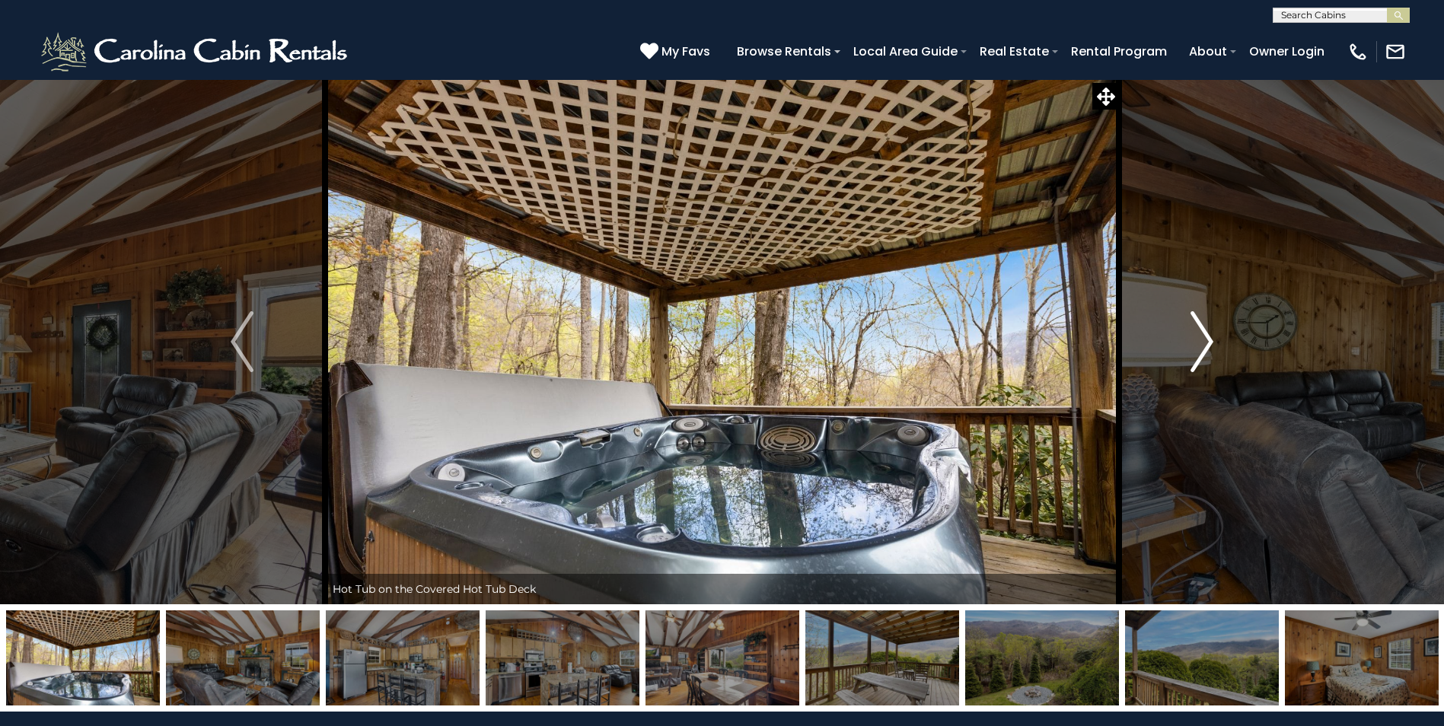
click at [1213, 350] on img "Next" at bounding box center [1202, 341] width 23 height 61
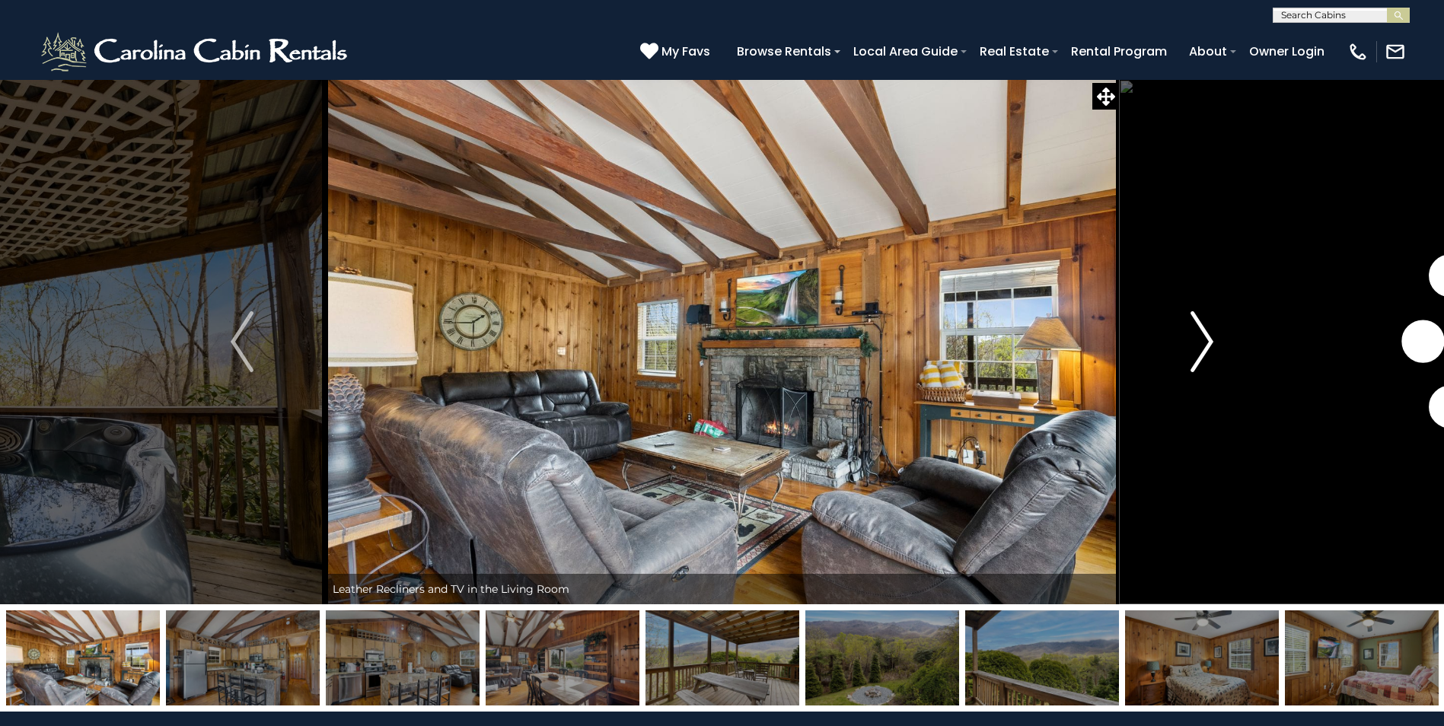
click at [1211, 350] on img "Next" at bounding box center [1202, 341] width 23 height 61
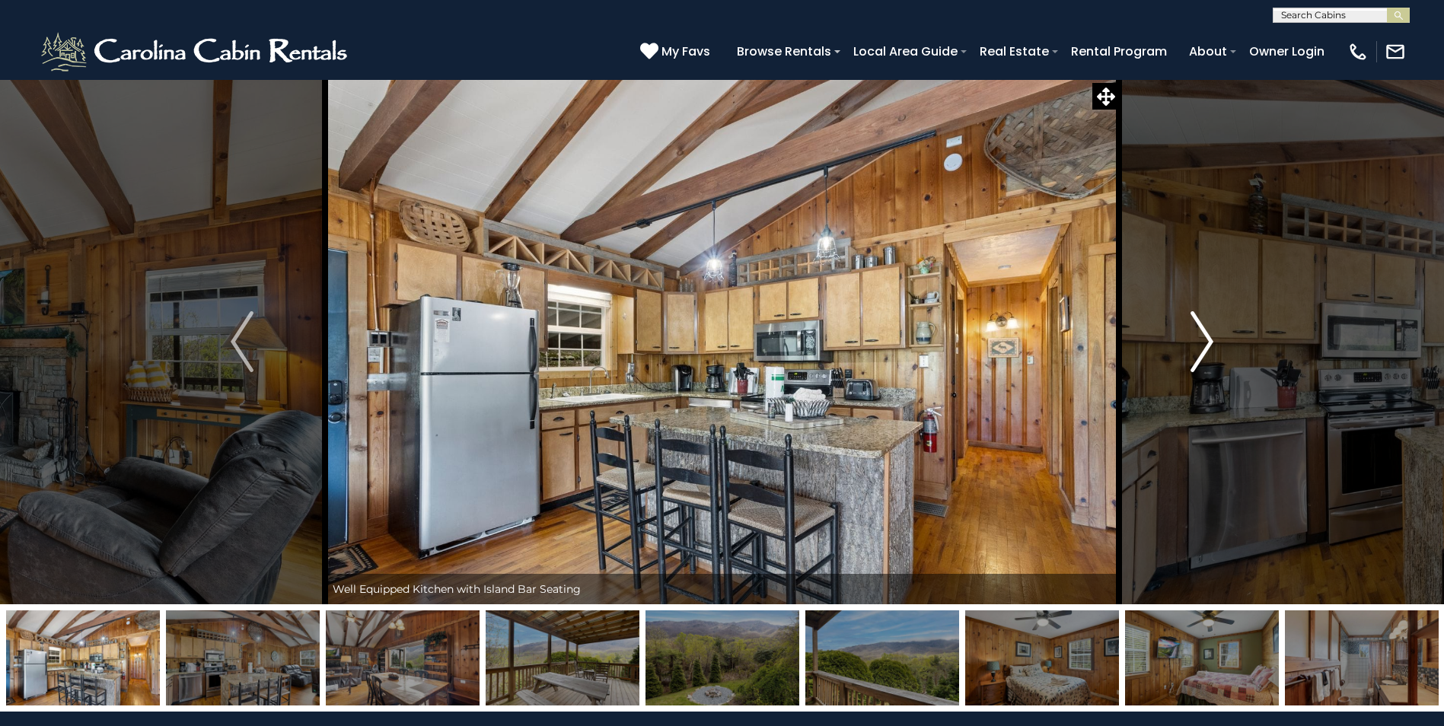
click at [1211, 350] on img "Next" at bounding box center [1202, 341] width 23 height 61
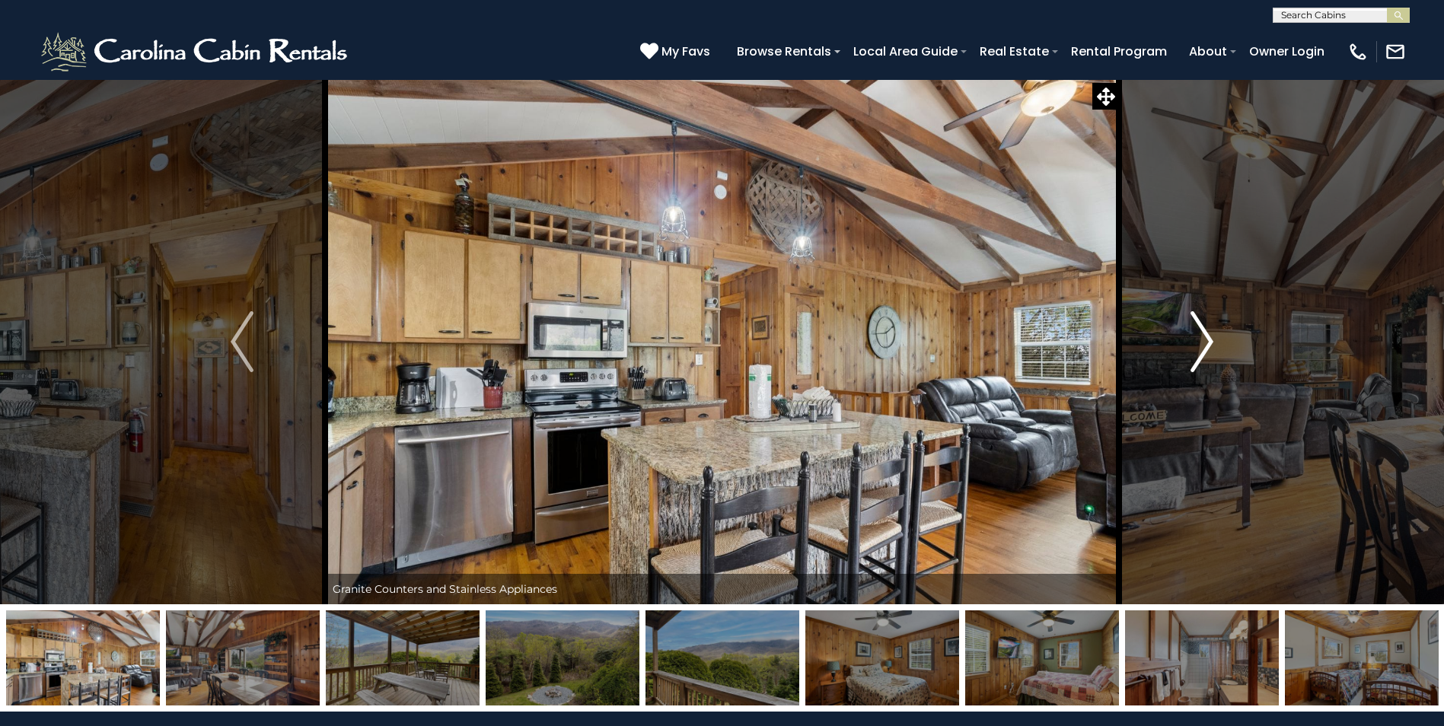
click at [1211, 350] on img "Next" at bounding box center [1202, 341] width 23 height 61
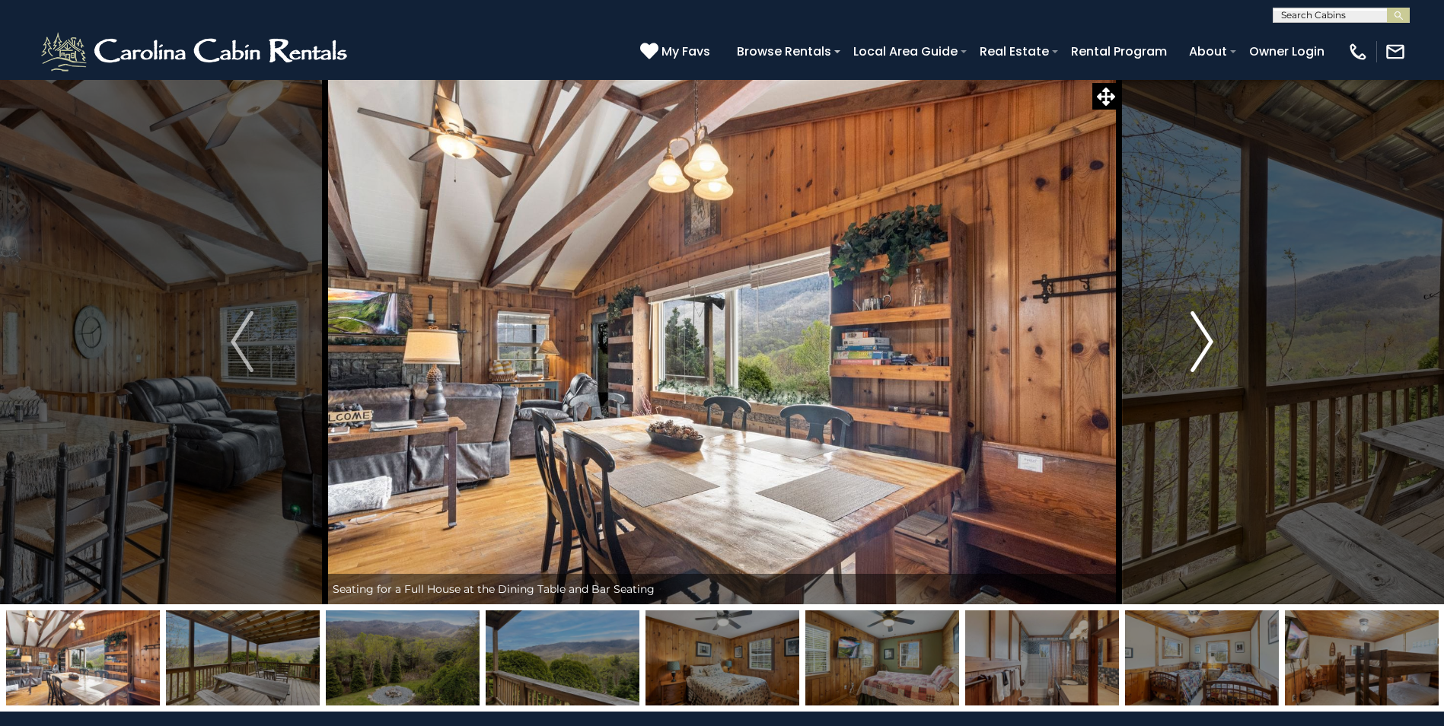
click at [1211, 350] on img "Next" at bounding box center [1202, 341] width 23 height 61
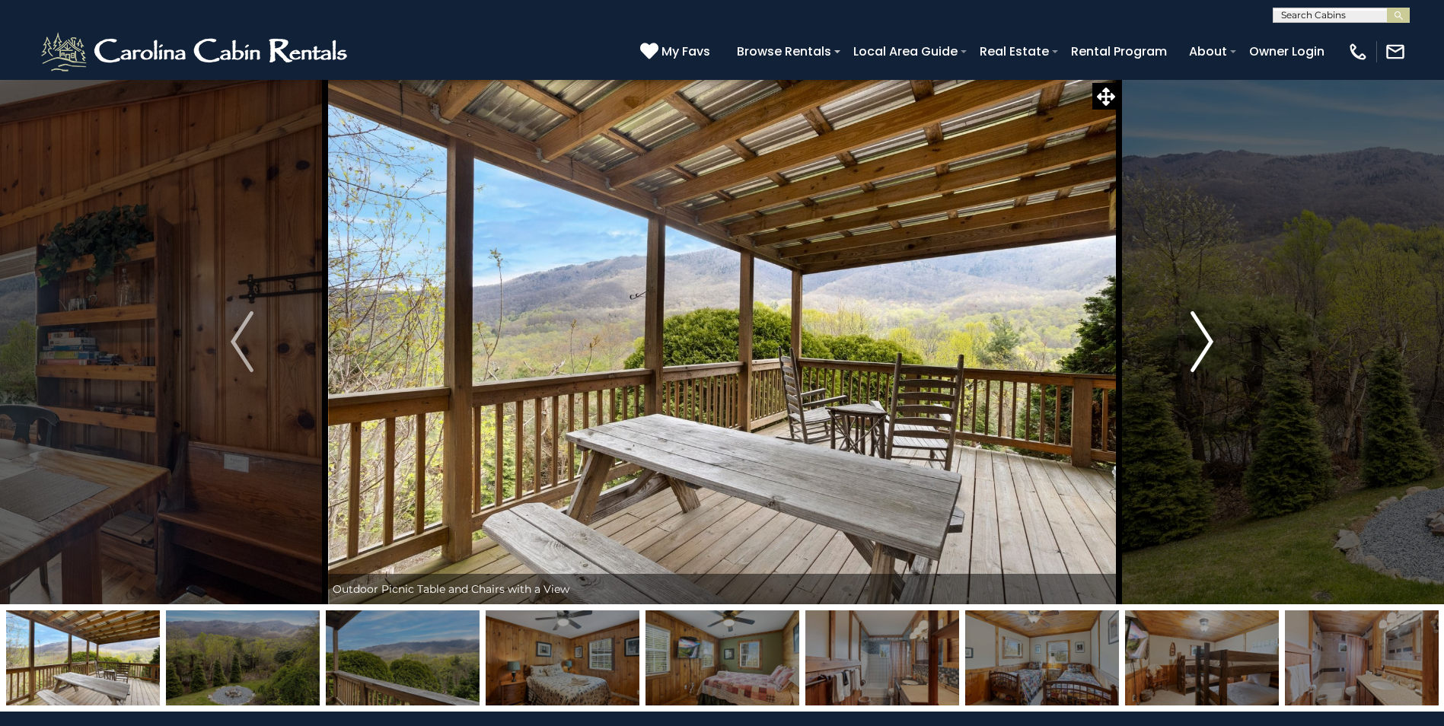
click at [1211, 350] on img "Next" at bounding box center [1202, 341] width 23 height 61
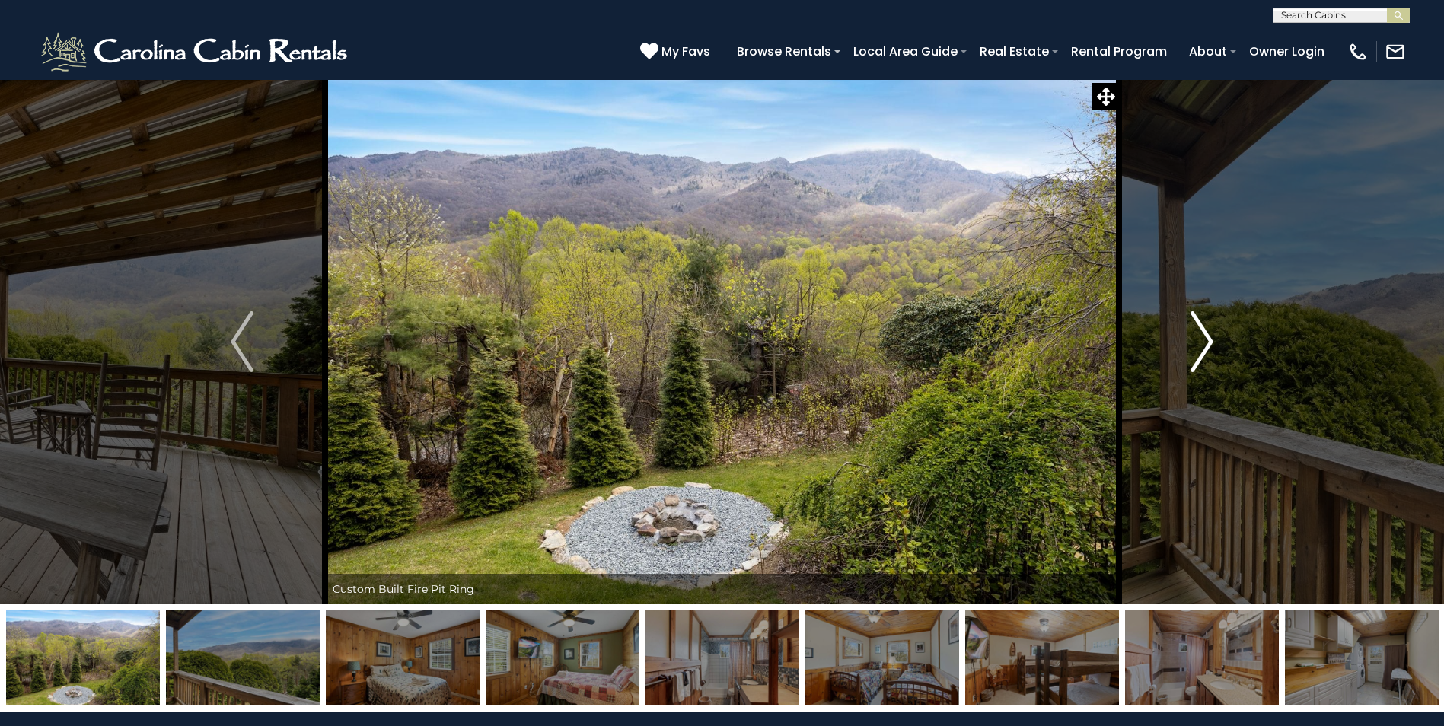
click at [1211, 350] on img "Next" at bounding box center [1202, 341] width 23 height 61
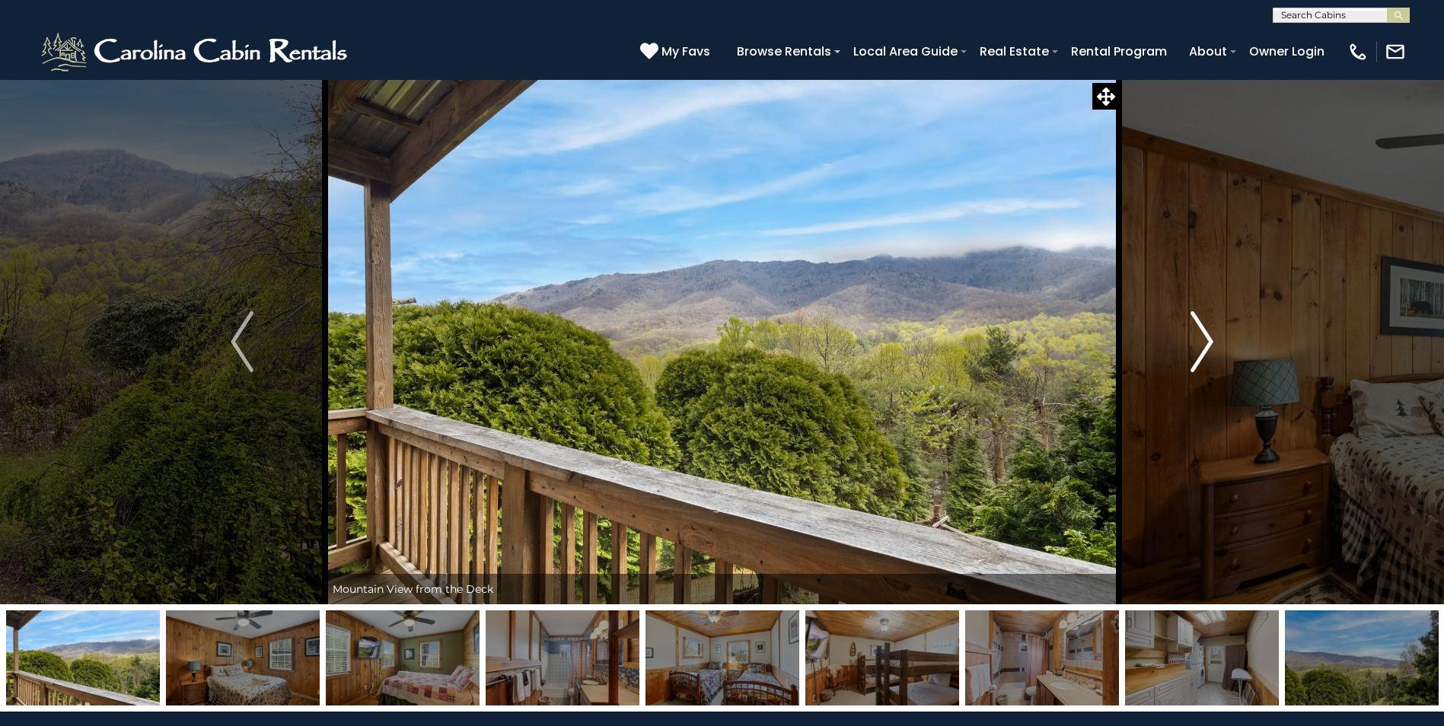
click at [1211, 350] on img "Next" at bounding box center [1202, 341] width 23 height 61
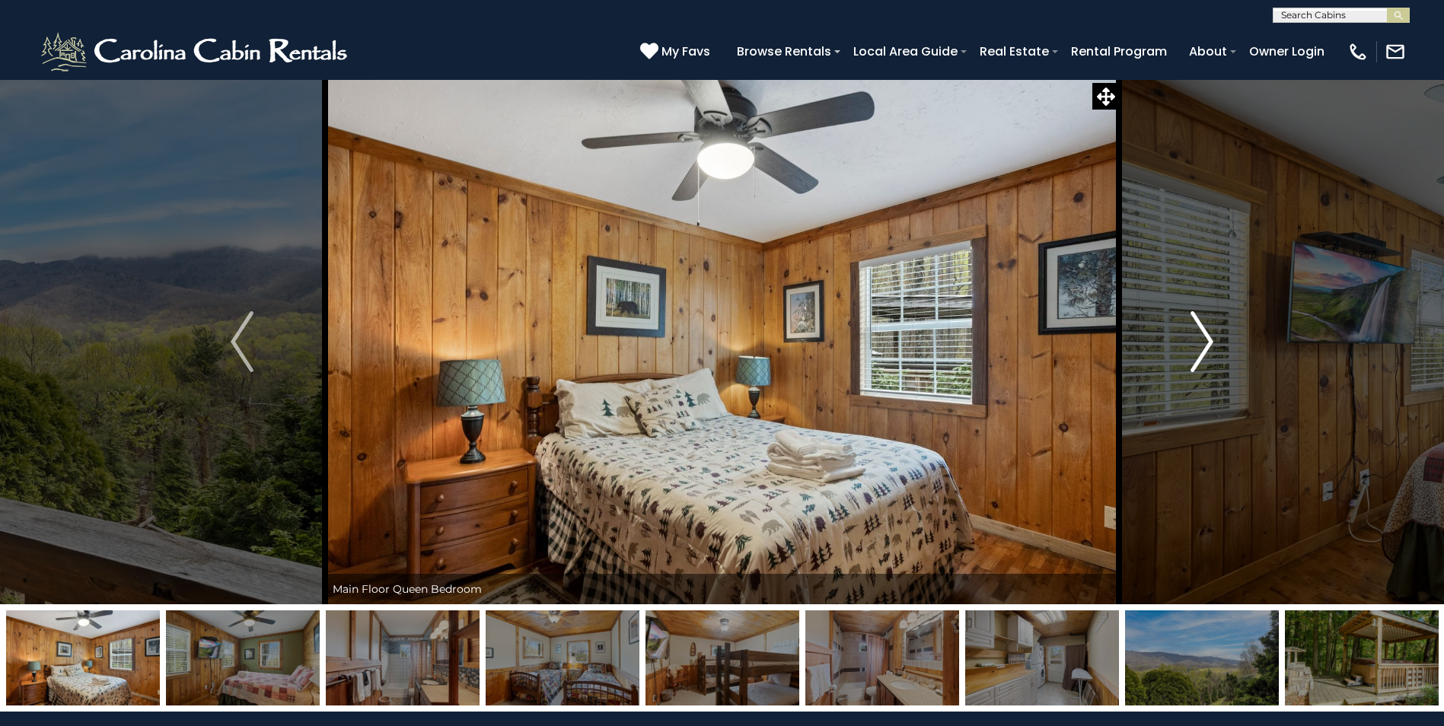
click at [1211, 350] on img "Next" at bounding box center [1202, 341] width 23 height 61
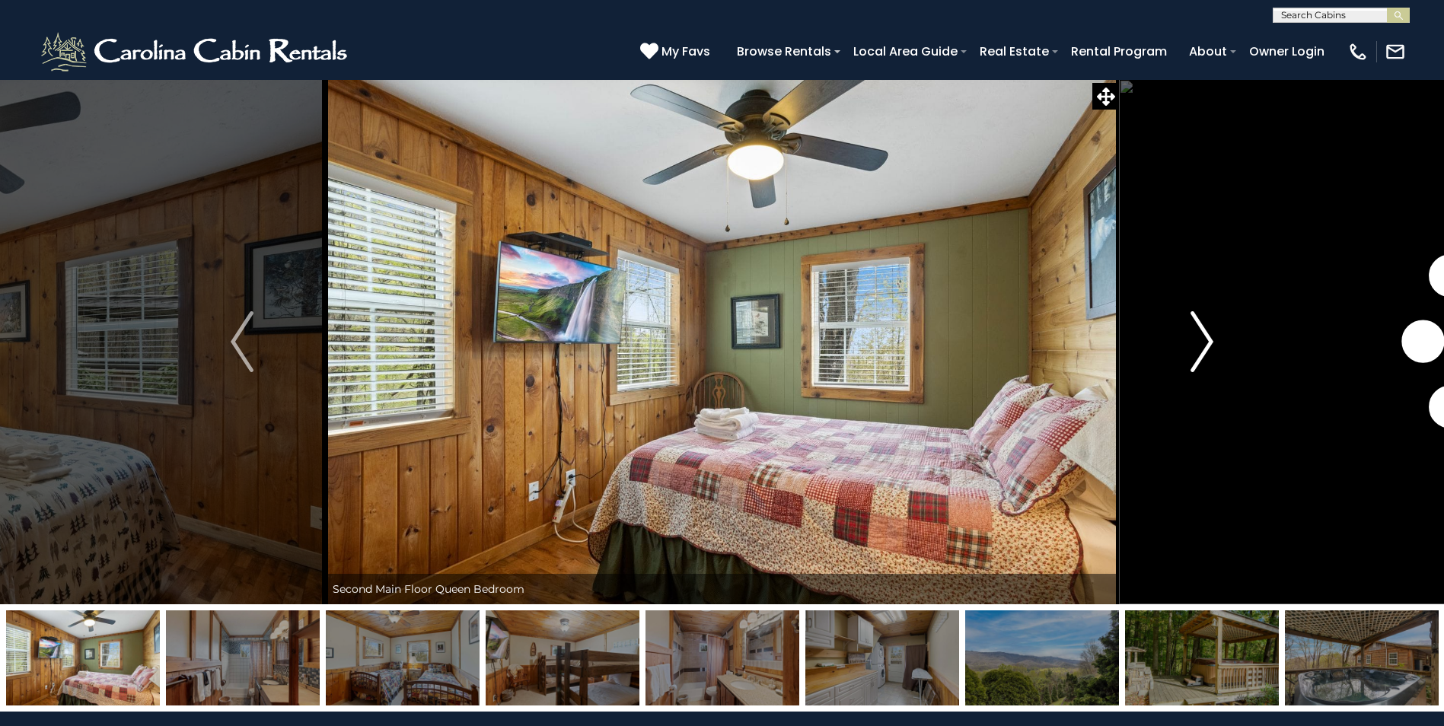
click at [1211, 350] on img "Next" at bounding box center [1202, 341] width 23 height 61
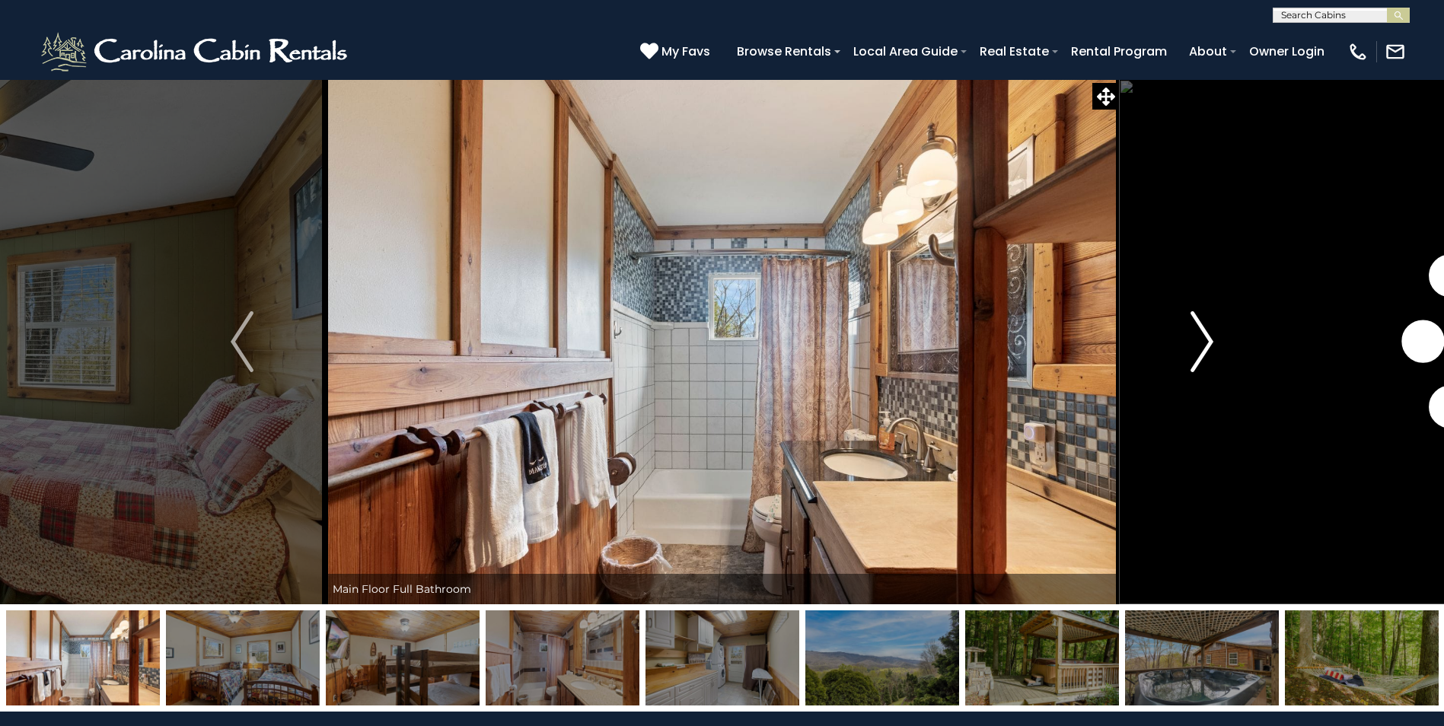
click at [1211, 350] on img "Next" at bounding box center [1202, 341] width 23 height 61
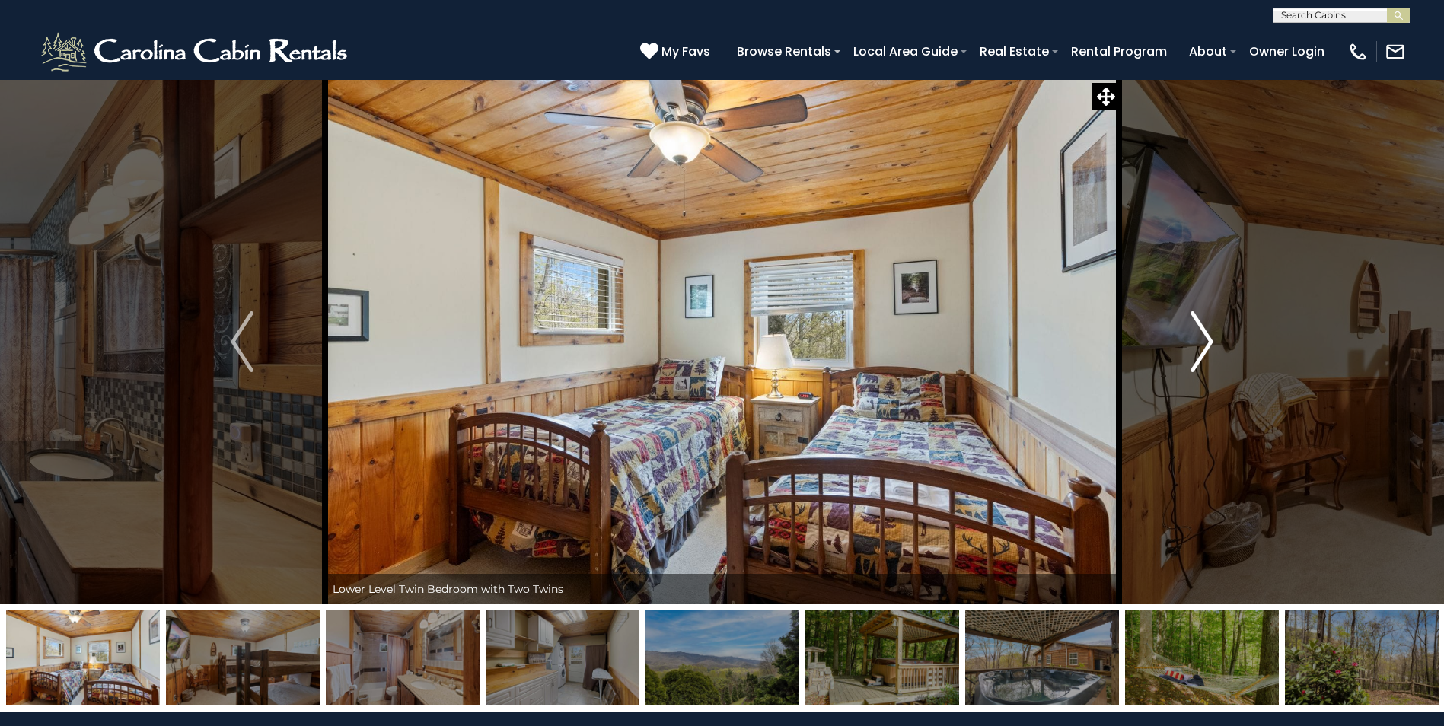
click at [1211, 350] on img "Next" at bounding box center [1202, 341] width 23 height 61
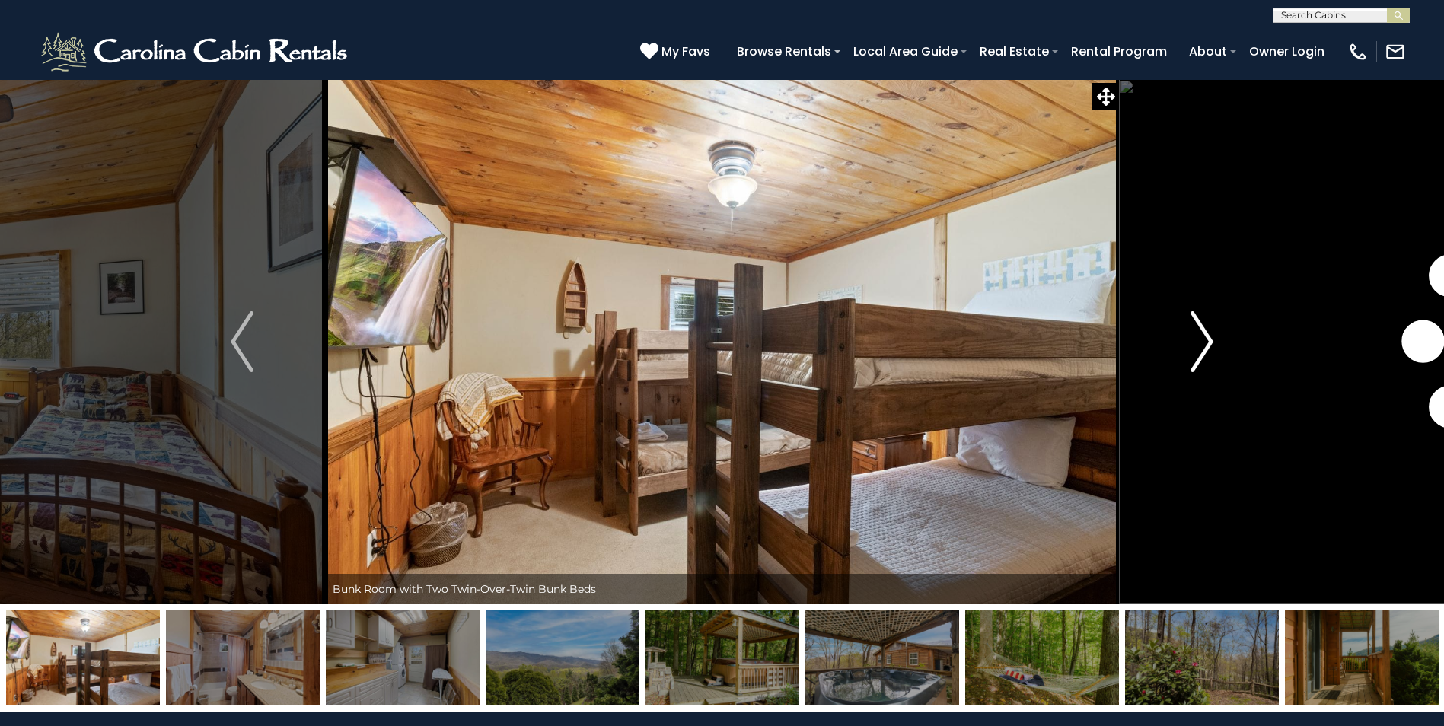
click at [1211, 350] on img "Next" at bounding box center [1202, 341] width 23 height 61
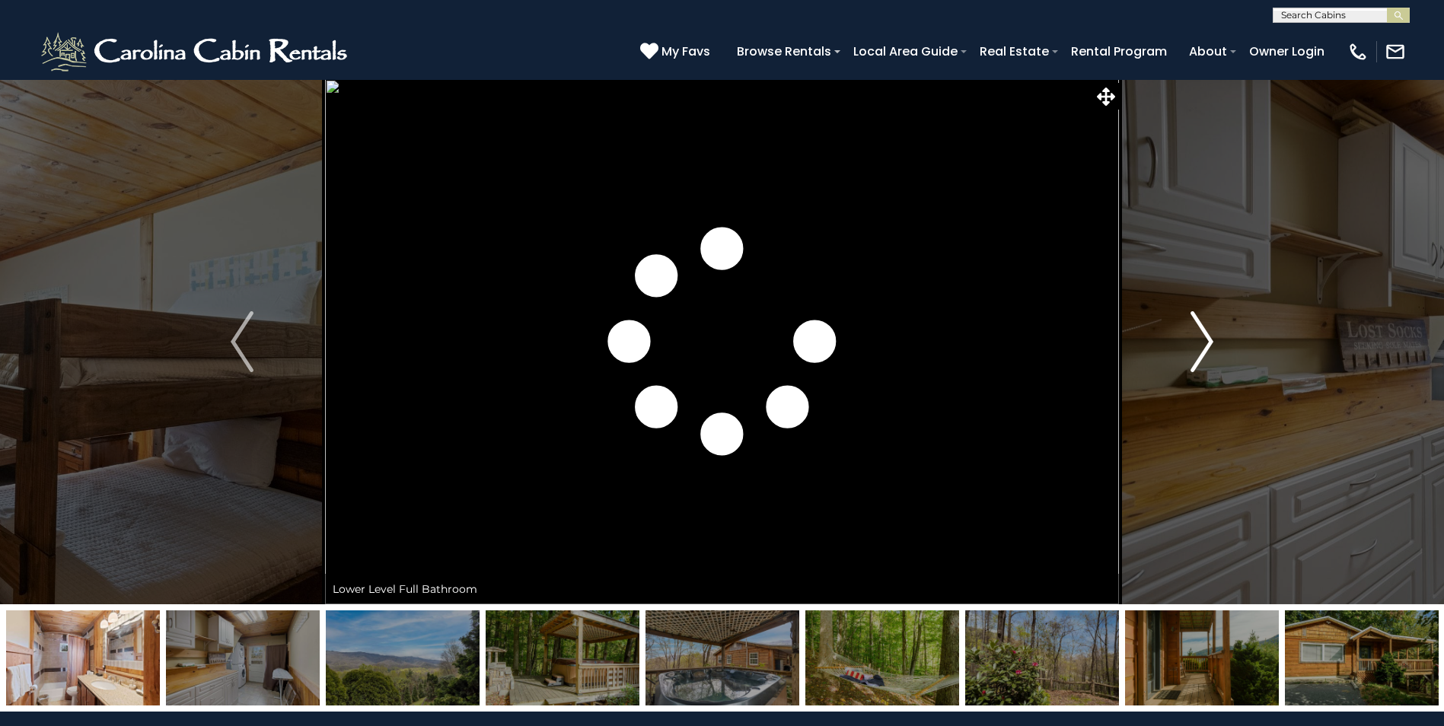
click at [1211, 350] on img "Next" at bounding box center [1202, 341] width 23 height 61
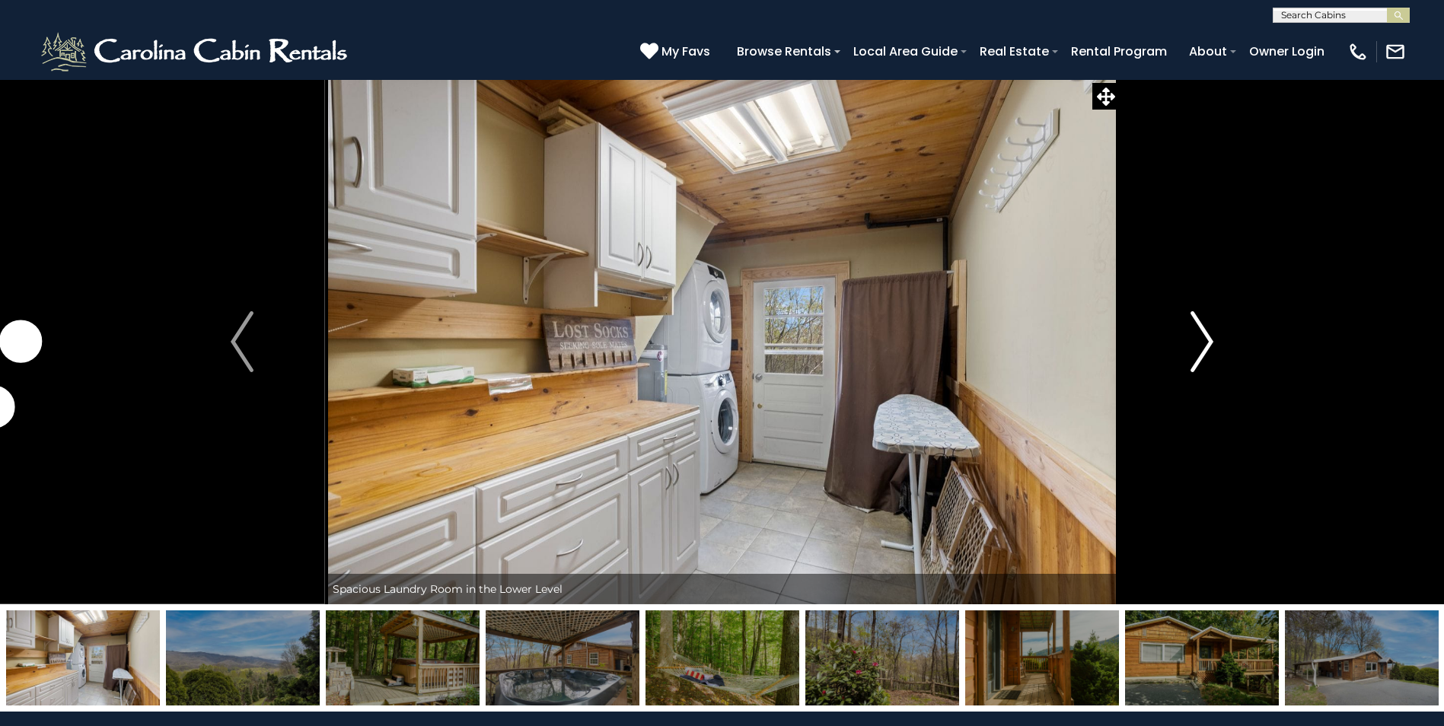
click at [1211, 350] on img "Next" at bounding box center [1202, 341] width 23 height 61
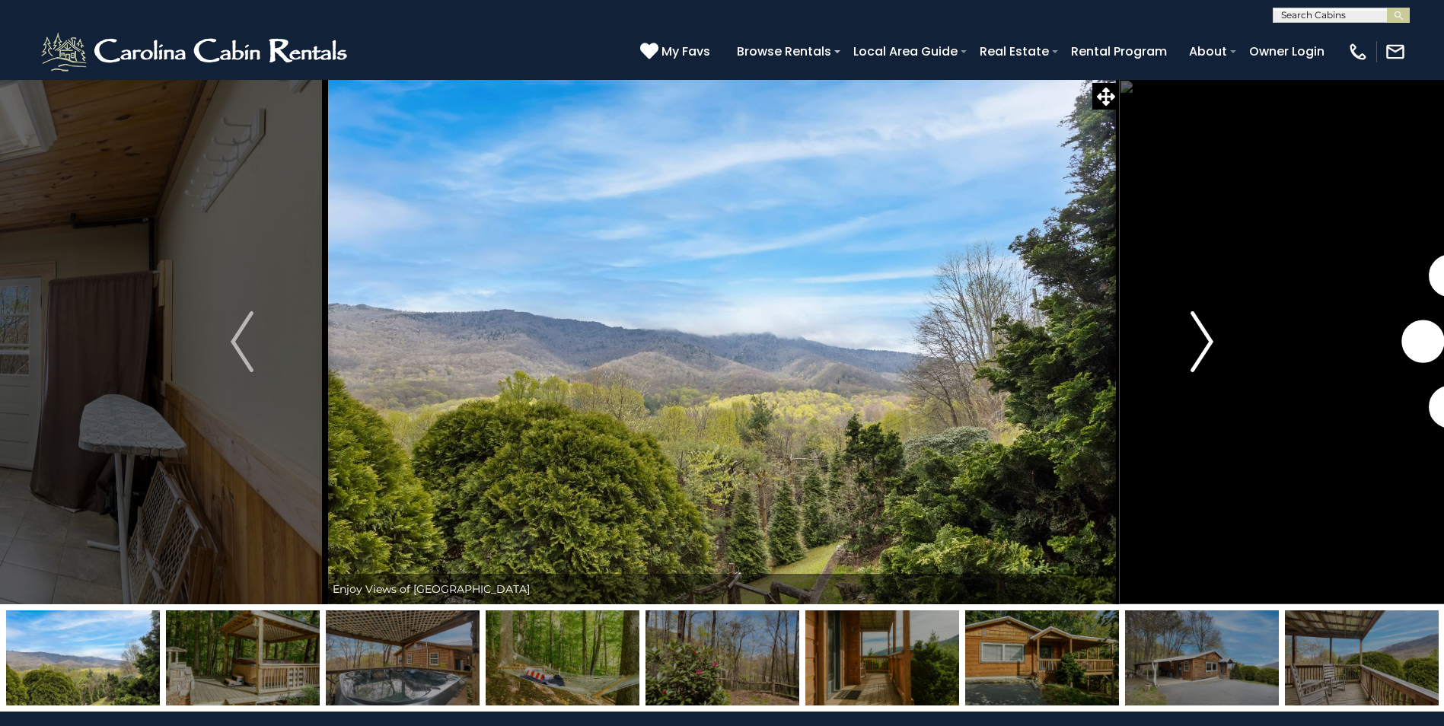
click at [1211, 350] on img "Next" at bounding box center [1202, 341] width 23 height 61
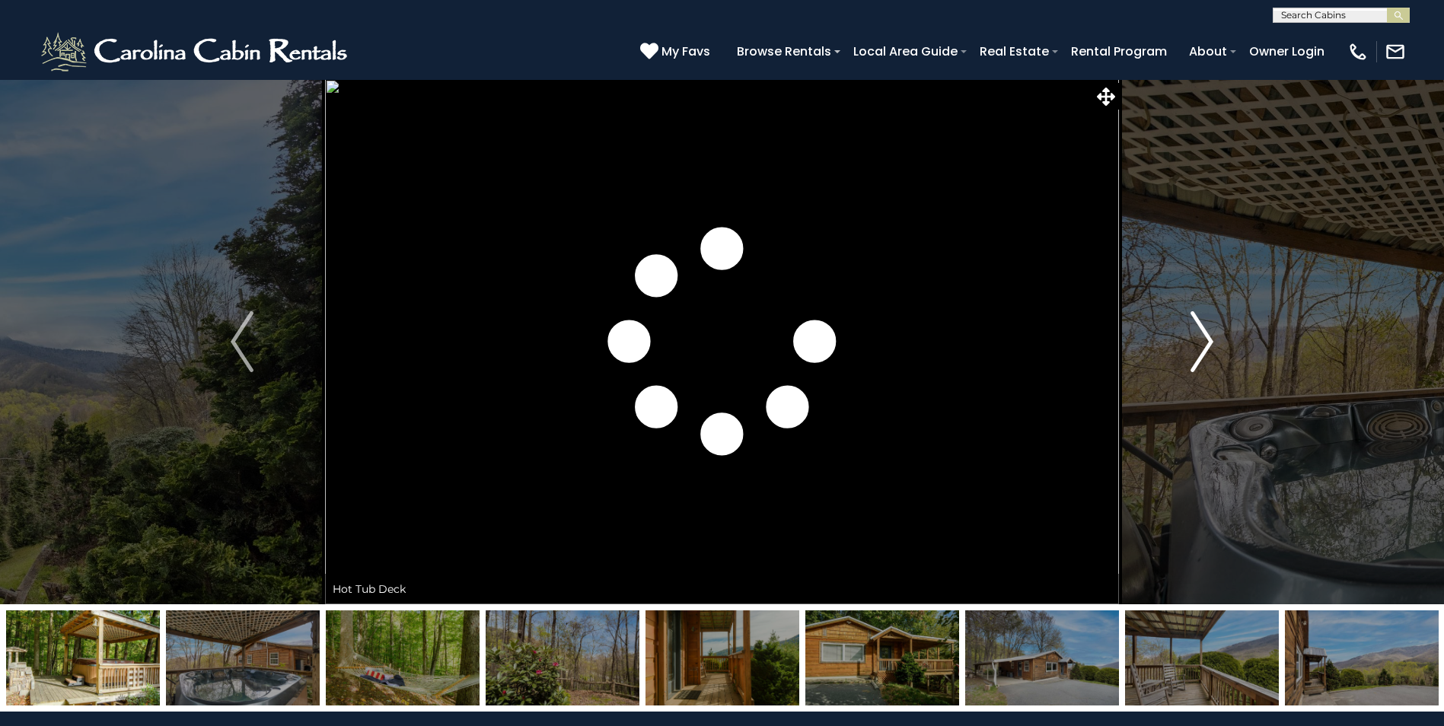
click at [1211, 350] on img "Next" at bounding box center [1202, 341] width 23 height 61
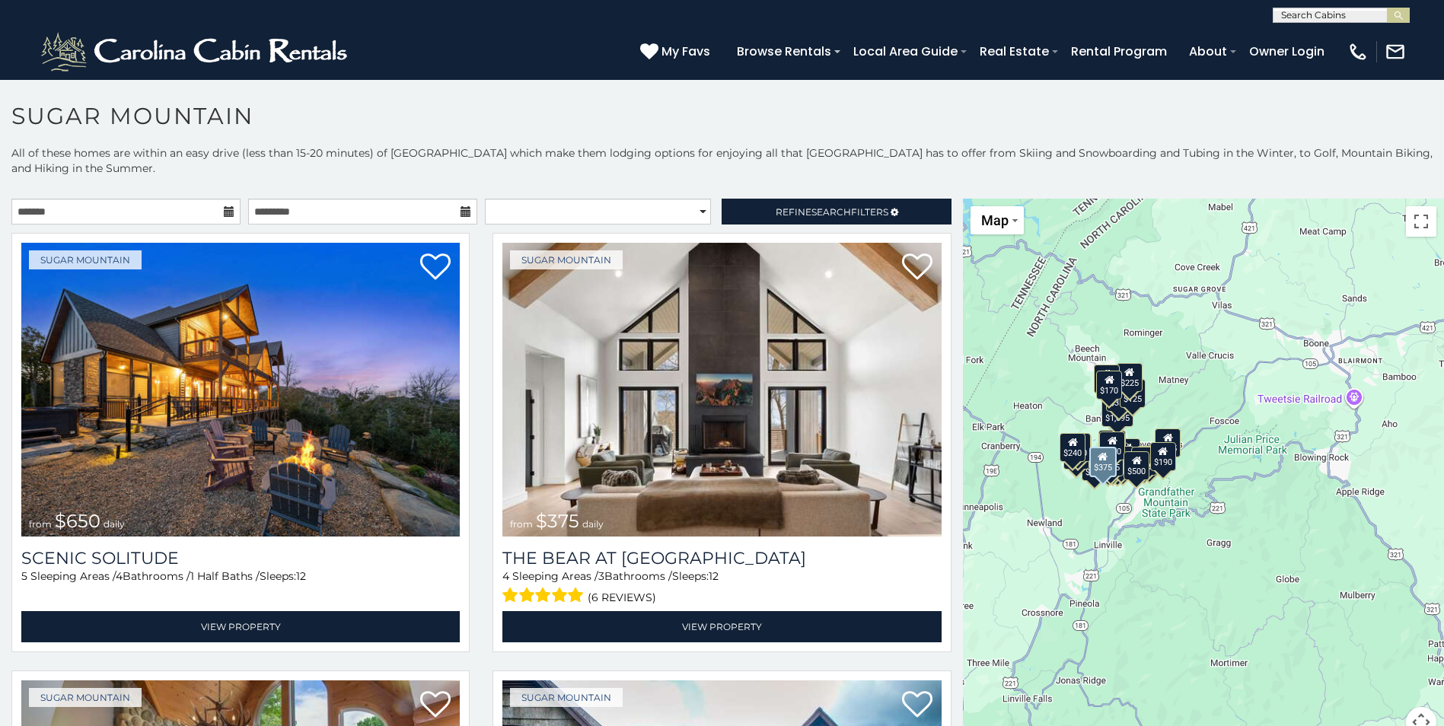
drag, startPoint x: 1333, startPoint y: 592, endPoint x: 1127, endPoint y: 487, distance: 231.9
click at [1128, 499] on div "$650 $375 $350 $350 $200 $375 $195 $265 $190 $175 $155 $290 $175 $345 $1,095 $1…" at bounding box center [1203, 477] width 481 height 557
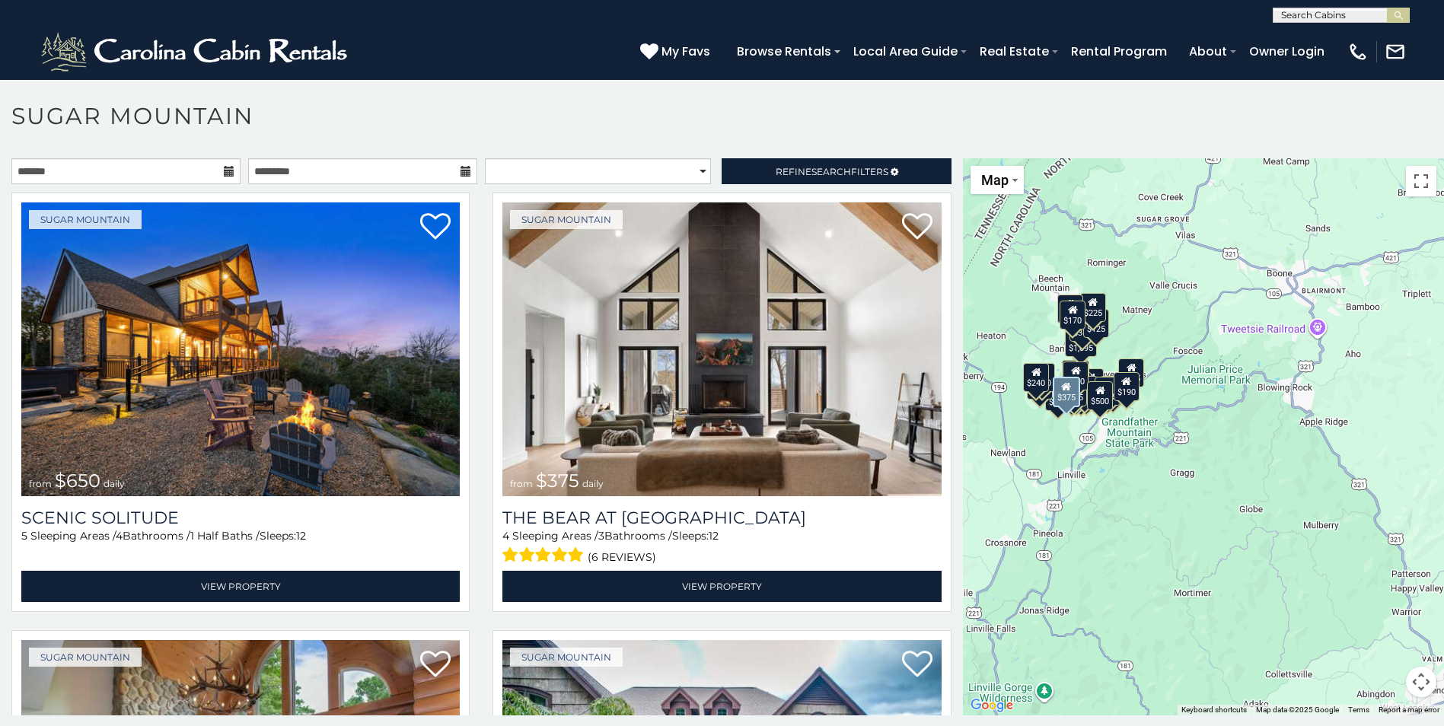
scroll to position [44, 0]
